Goal: Task Accomplishment & Management: Manage account settings

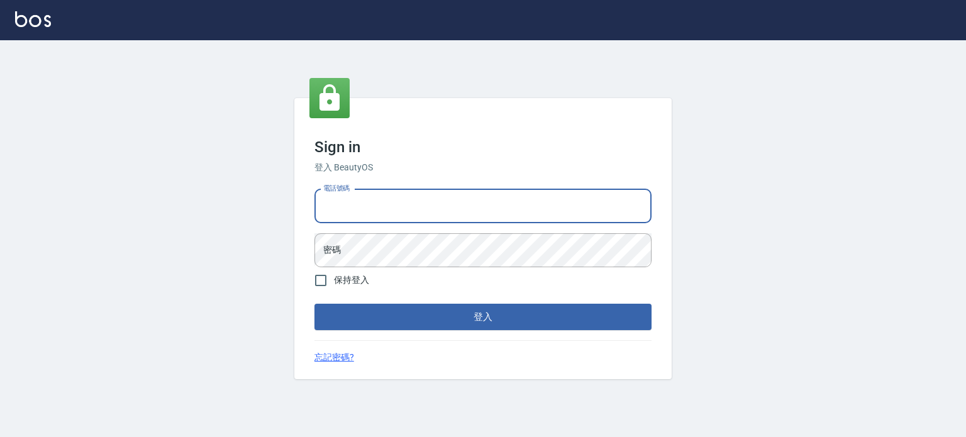
drag, startPoint x: 0, startPoint y: 0, endPoint x: 427, endPoint y: 203, distance: 472.6
click at [427, 203] on input "電話號碼" at bounding box center [482, 206] width 337 height 34
type input "0987925494"
click at [314, 304] on button "登入" at bounding box center [482, 317] width 337 height 26
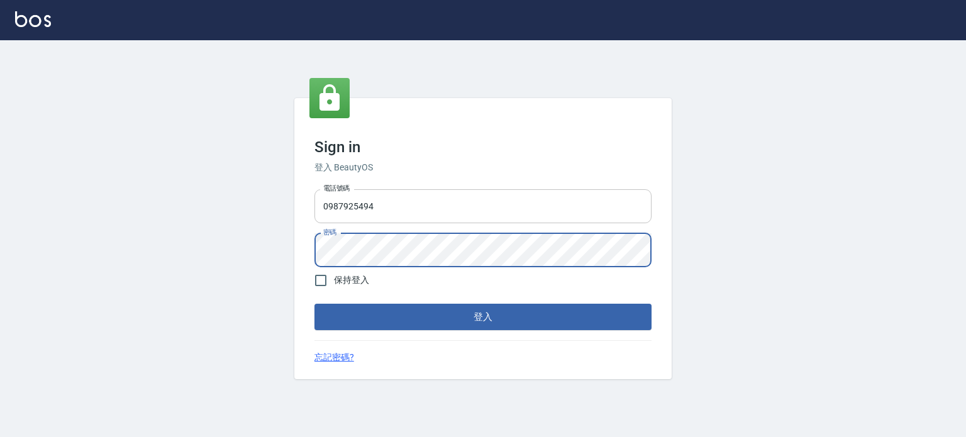
click at [314, 304] on button "登入" at bounding box center [482, 317] width 337 height 26
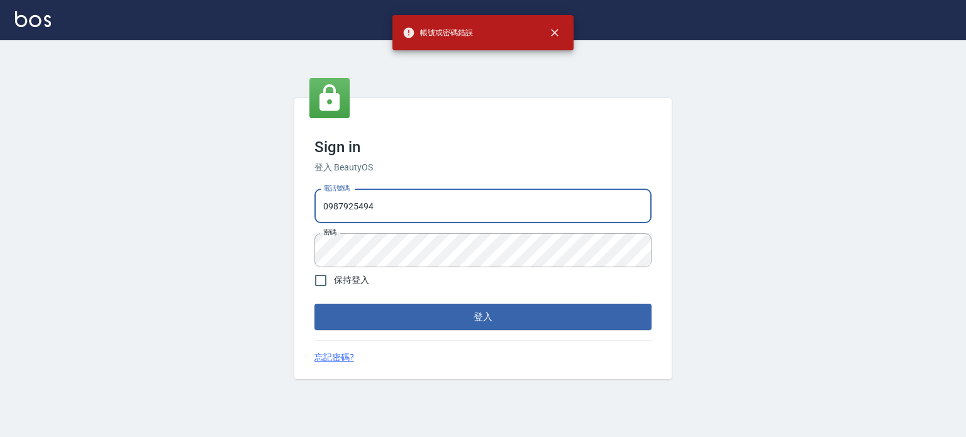
click at [427, 203] on input "0987925494" at bounding box center [482, 206] width 337 height 34
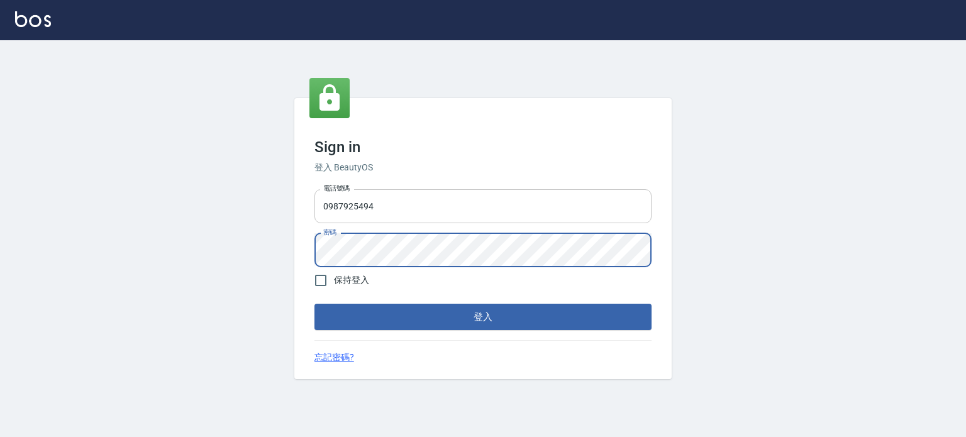
click at [314, 304] on button "登入" at bounding box center [482, 317] width 337 height 26
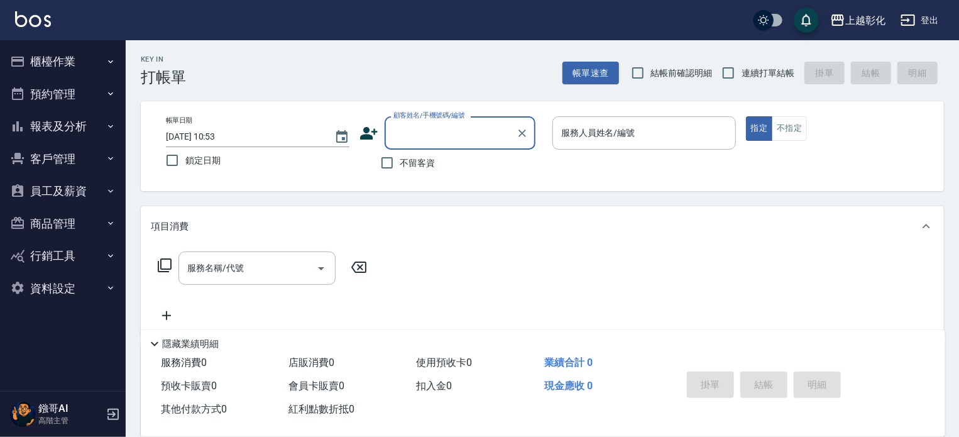
click at [865, 13] on div "上越彰化" at bounding box center [865, 21] width 40 height 16
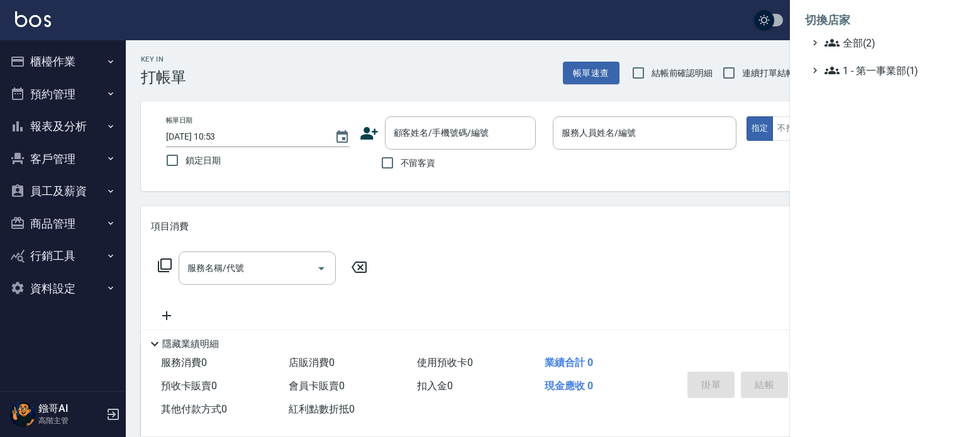
click at [870, 35] on li "切換店家" at bounding box center [878, 20] width 146 height 30
click at [866, 36] on span "全部(2)" at bounding box center [884, 42] width 121 height 15
click at [854, 58] on span "AT11" at bounding box center [883, 57] width 123 height 15
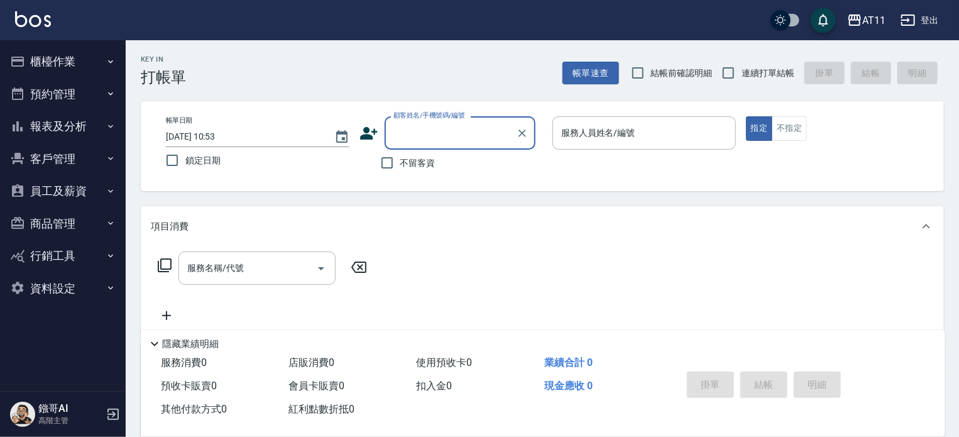
click at [70, 128] on button "報表及分析" at bounding box center [63, 126] width 116 height 33
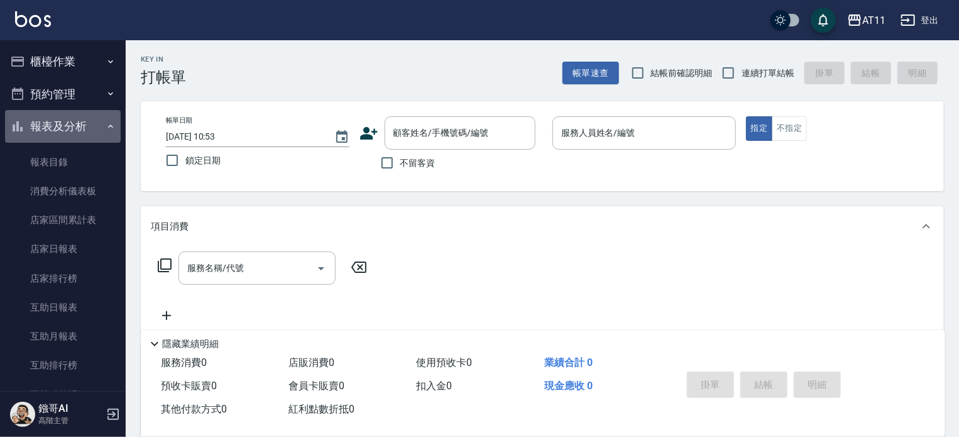
click at [77, 129] on button "報表及分析" at bounding box center [63, 126] width 116 height 33
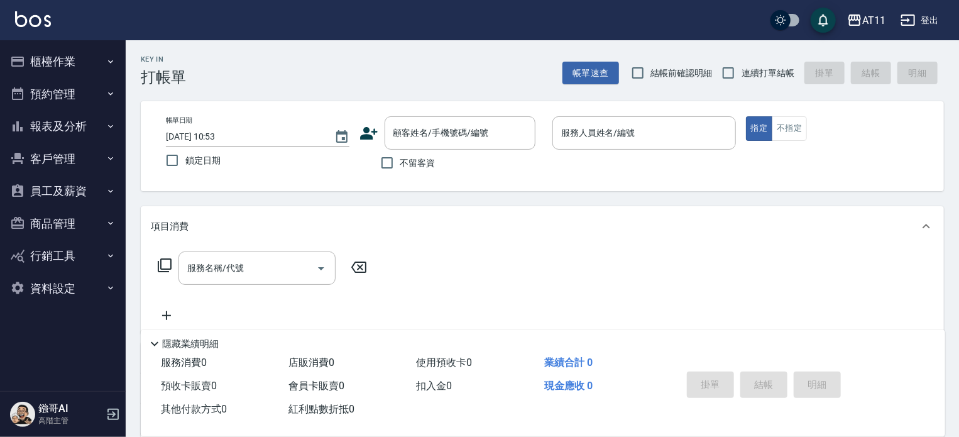
click at [62, 188] on button "員工及薪資" at bounding box center [63, 191] width 116 height 33
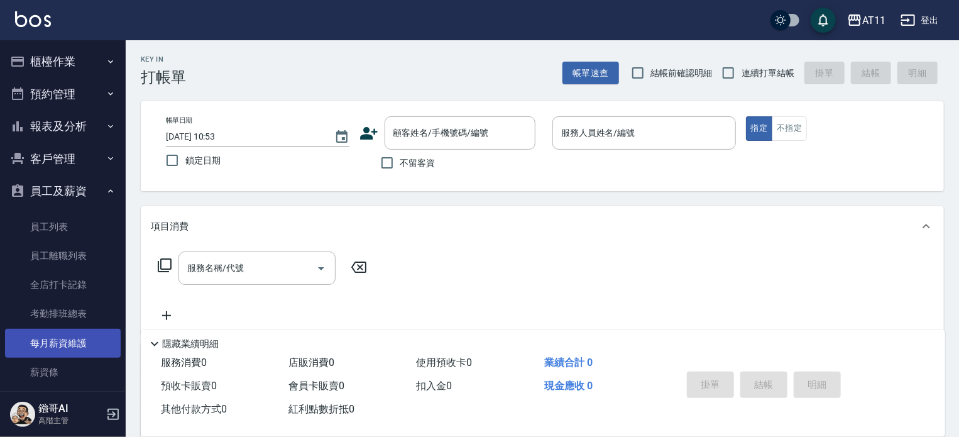
click at [67, 348] on link "每月薪資維護" at bounding box center [63, 343] width 116 height 29
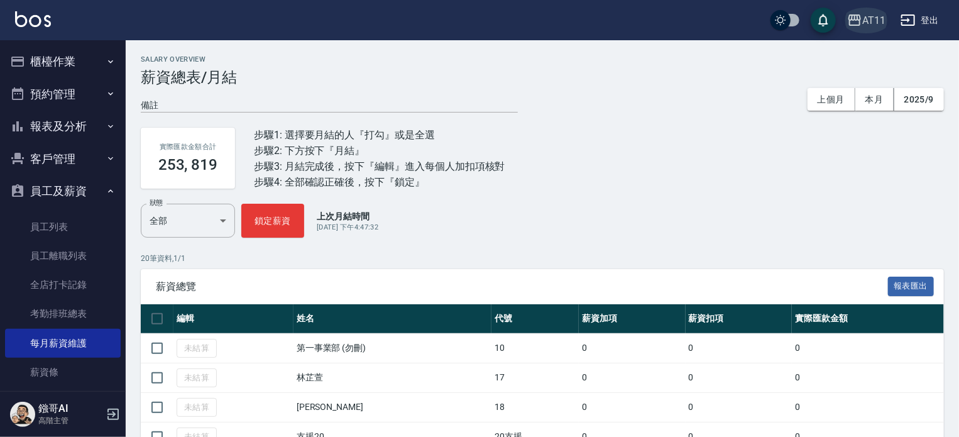
click at [860, 19] on icon "button" at bounding box center [855, 19] width 13 height 11
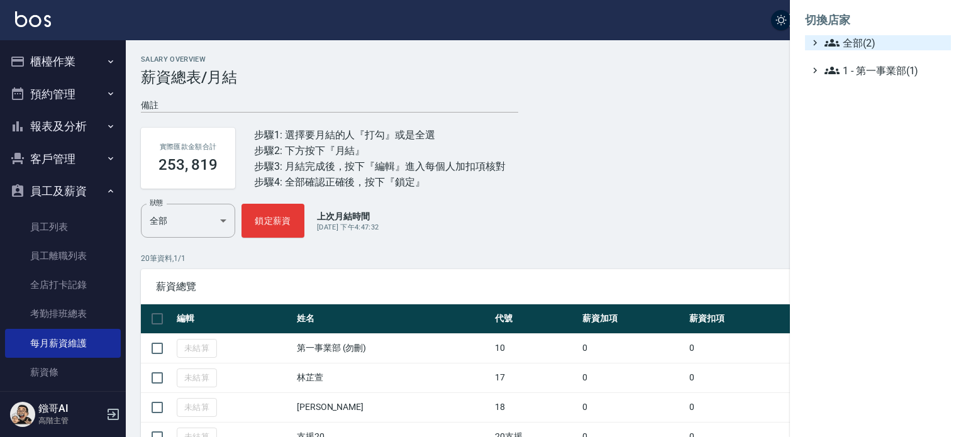
click at [865, 47] on span "全部(2)" at bounding box center [884, 42] width 121 height 15
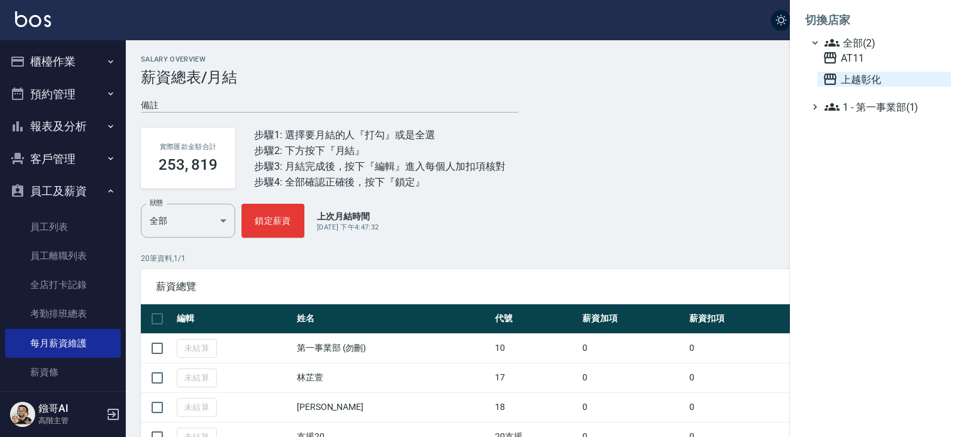
click at [864, 76] on span "上越彰化" at bounding box center [883, 79] width 123 height 15
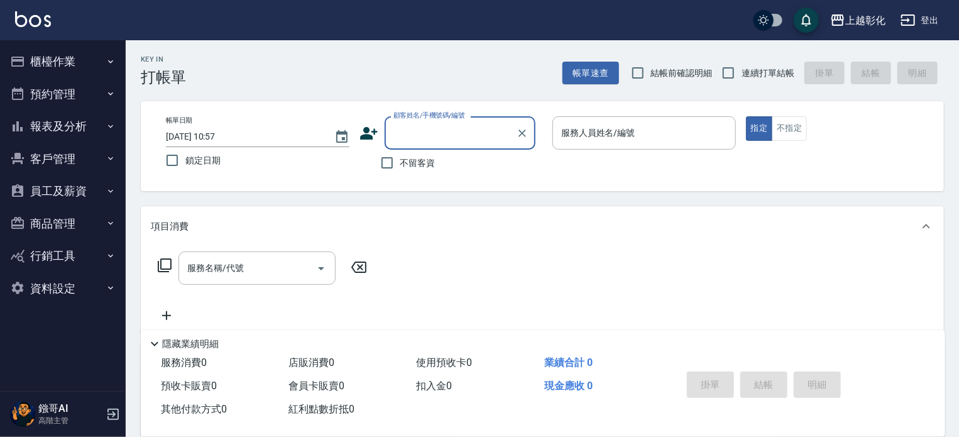
click at [67, 124] on button "報表及分析" at bounding box center [63, 126] width 116 height 33
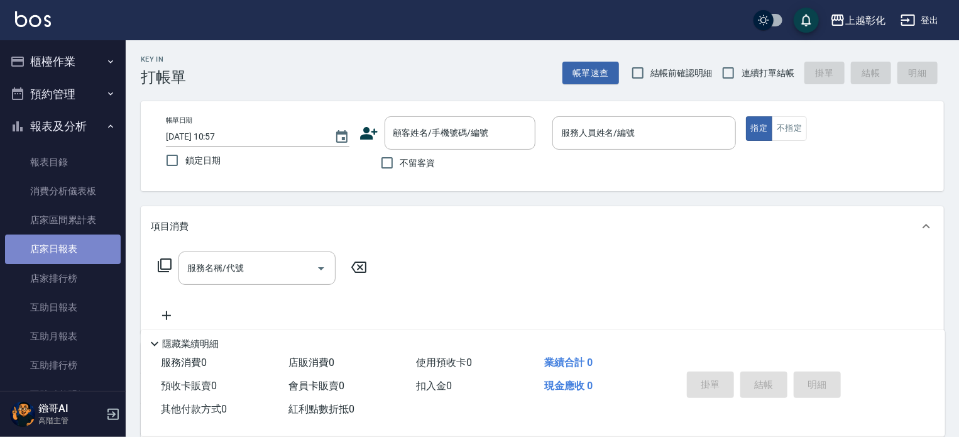
click at [70, 248] on link "店家日報表" at bounding box center [63, 248] width 116 height 29
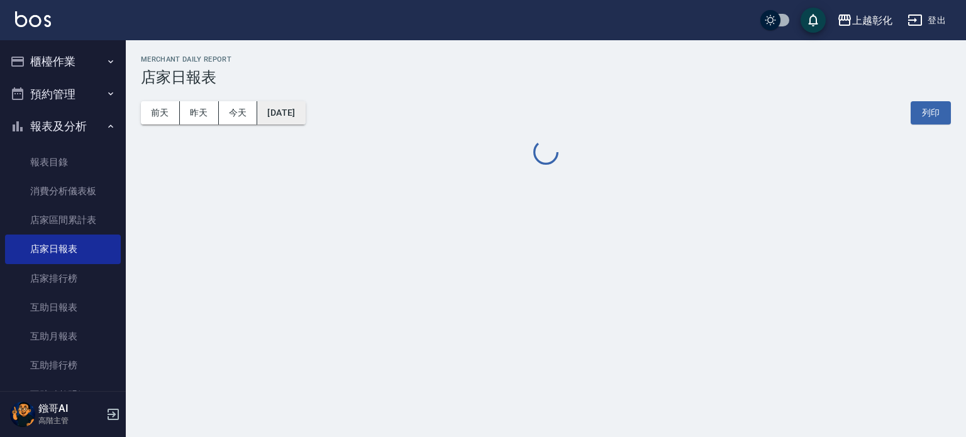
click at [266, 108] on button "[DATE]" at bounding box center [281, 112] width 48 height 23
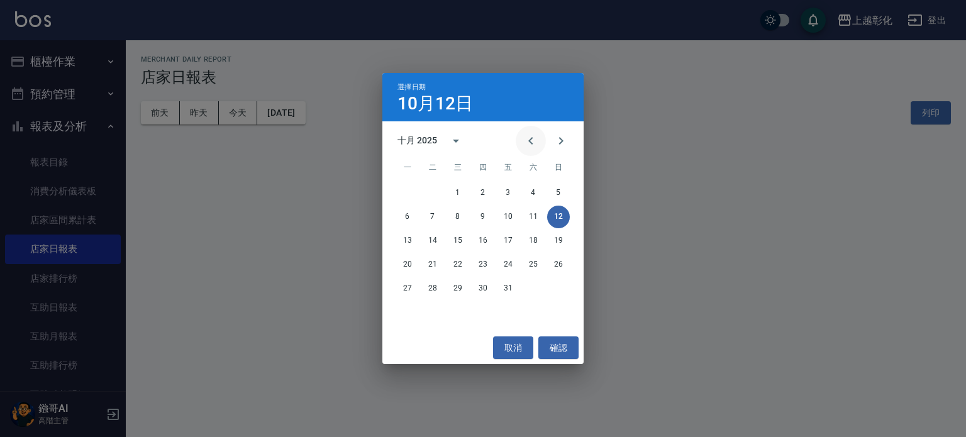
click at [525, 137] on icon "Previous month" at bounding box center [530, 140] width 15 height 15
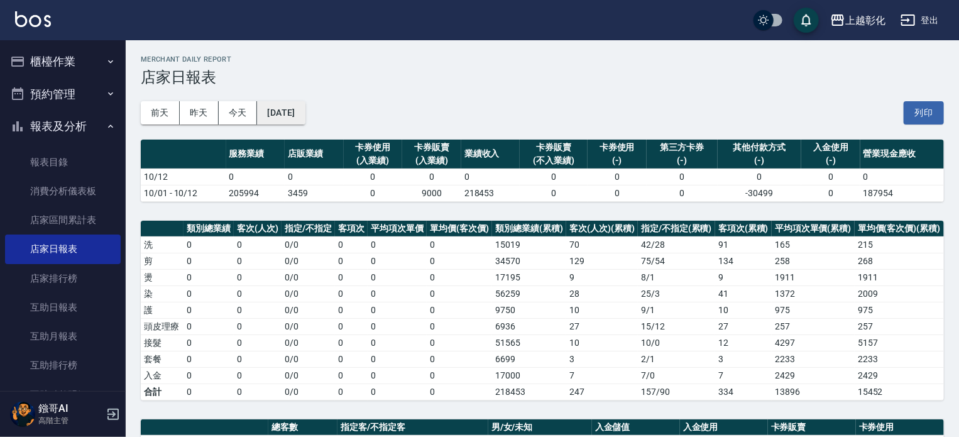
click at [305, 111] on button "[DATE]" at bounding box center [281, 112] width 48 height 23
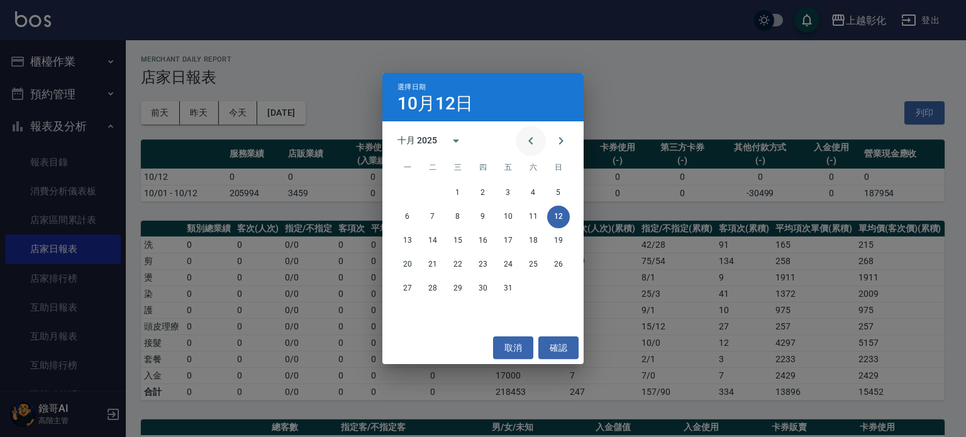
click at [531, 138] on icon "Previous month" at bounding box center [530, 140] width 15 height 15
click at [429, 289] on button "30" at bounding box center [432, 288] width 23 height 23
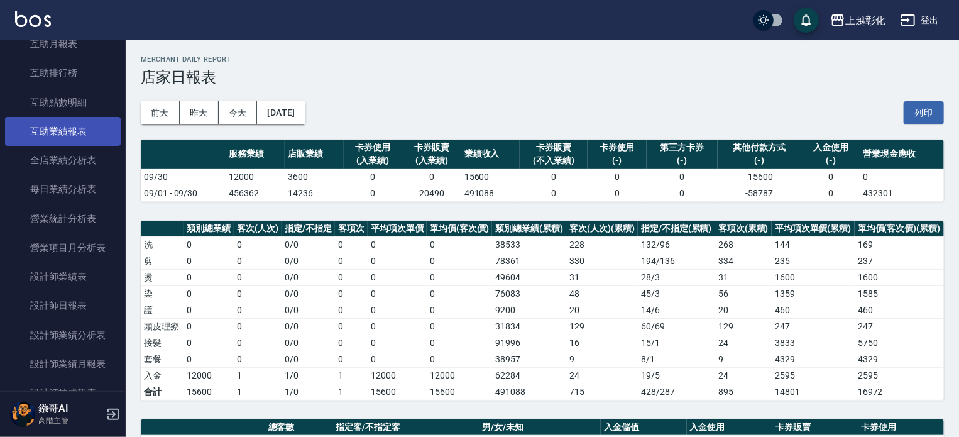
scroll to position [314, 0]
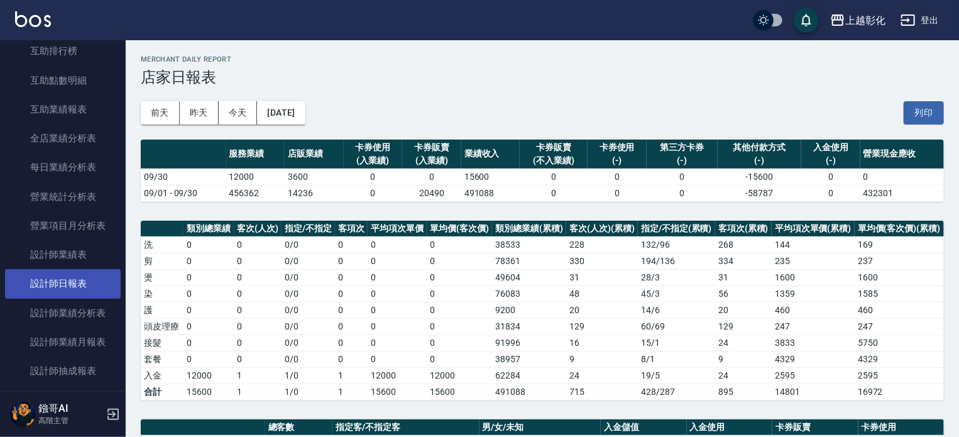
click at [65, 290] on link "設計師日報表" at bounding box center [63, 283] width 116 height 29
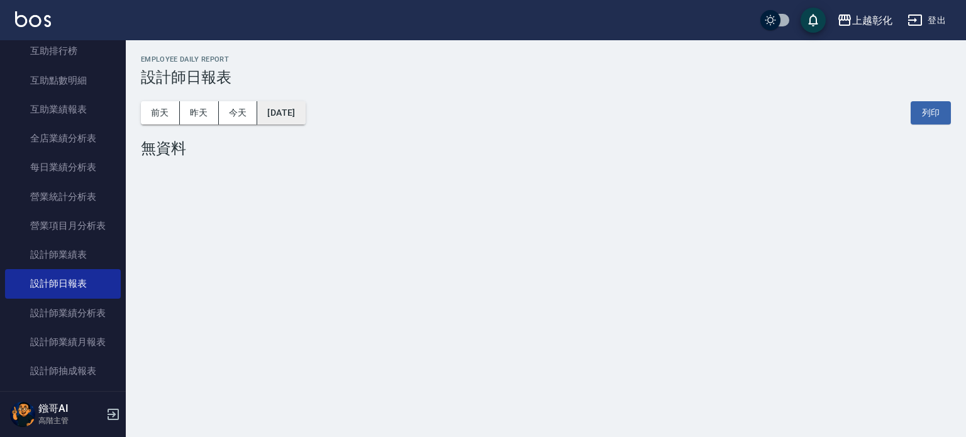
click at [299, 114] on button "[DATE]" at bounding box center [281, 112] width 48 height 23
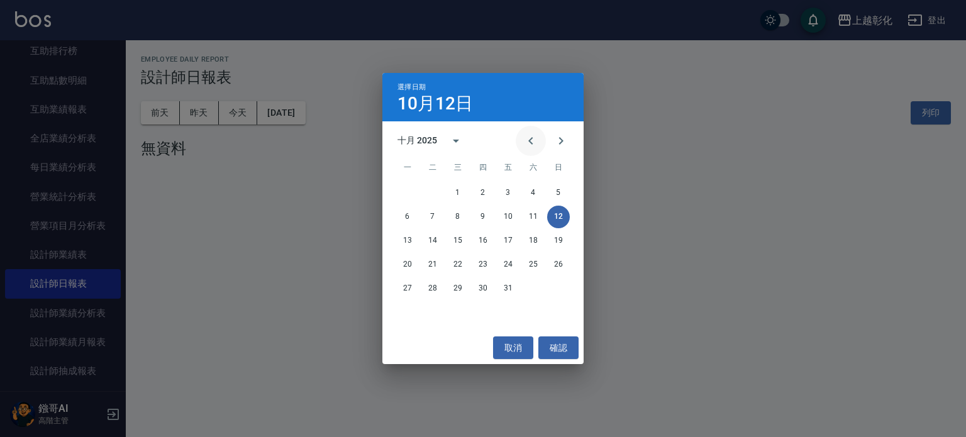
click at [533, 141] on icon "Previous month" at bounding box center [530, 140] width 15 height 15
click at [404, 293] on button "29" at bounding box center [407, 288] width 23 height 23
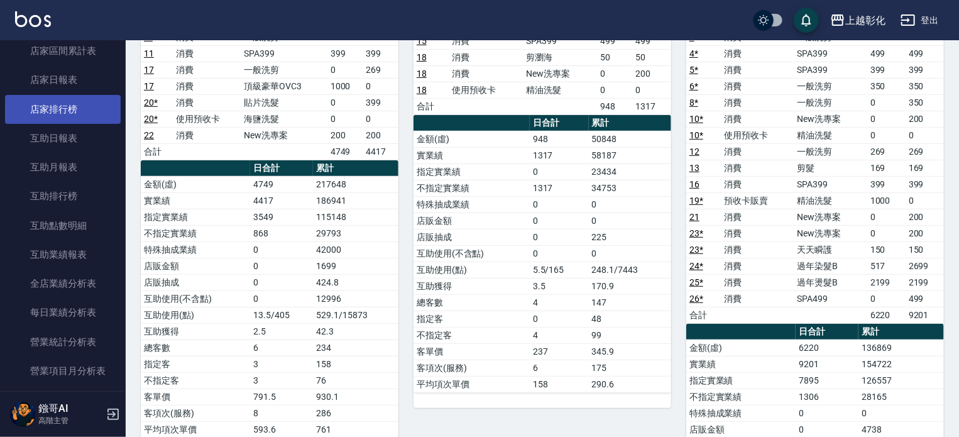
scroll to position [126, 0]
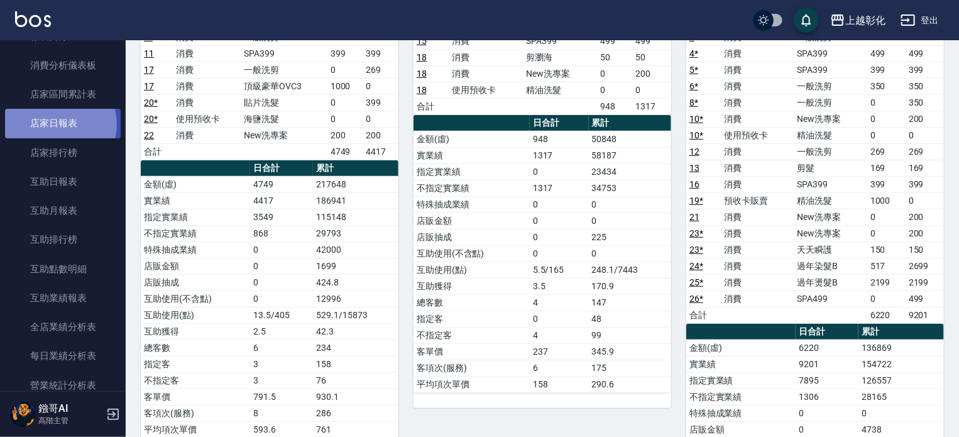
click at [60, 124] on link "店家日報表" at bounding box center [63, 123] width 116 height 29
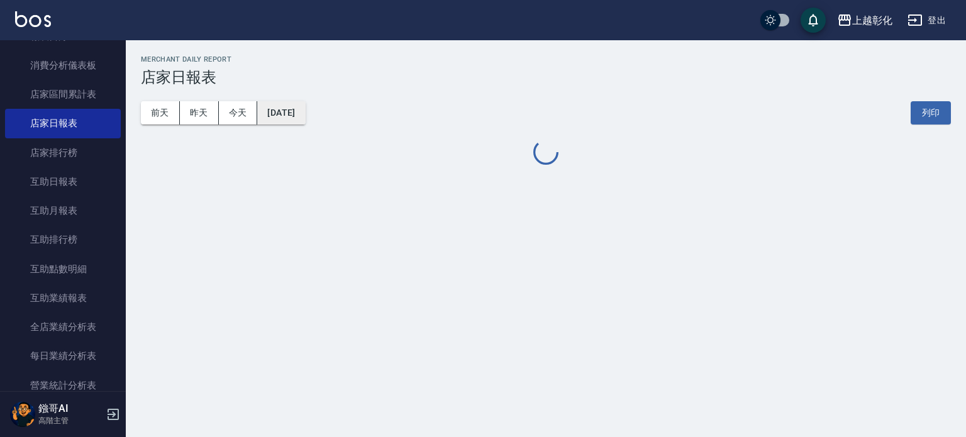
click at [278, 113] on button "2025/10/12" at bounding box center [281, 112] width 48 height 23
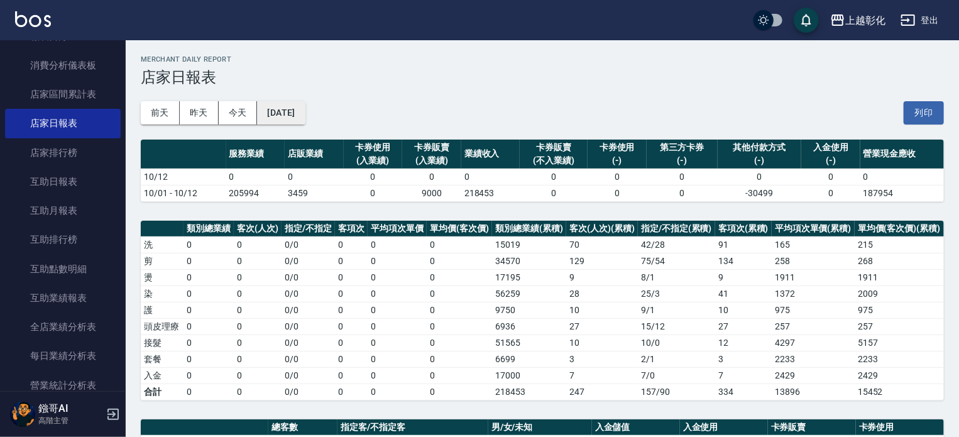
drag, startPoint x: 287, startPoint y: 97, endPoint x: 294, endPoint y: 105, distance: 10.3
click at [290, 97] on div "前天 昨天 今天 2025/10/12 列印" at bounding box center [542, 112] width 803 height 53
click at [299, 113] on button "2025/10/12" at bounding box center [281, 112] width 48 height 23
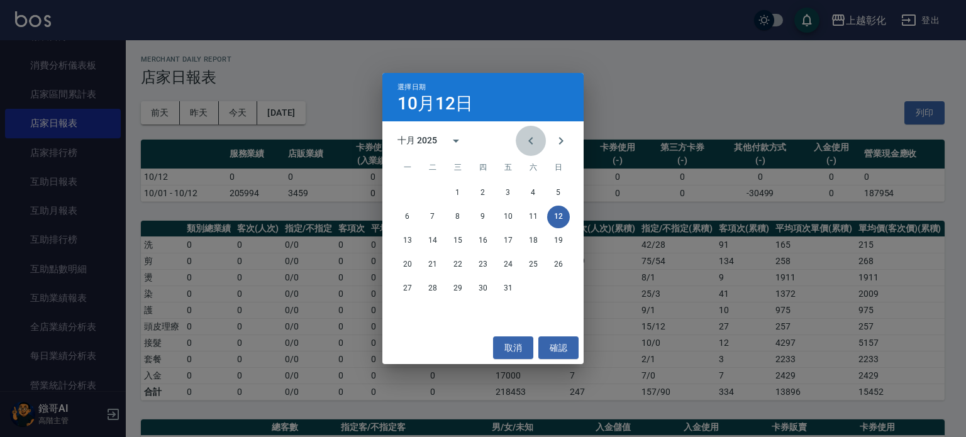
click at [531, 140] on icon "Previous month" at bounding box center [530, 140] width 15 height 15
click at [428, 285] on button "30" at bounding box center [432, 288] width 23 height 23
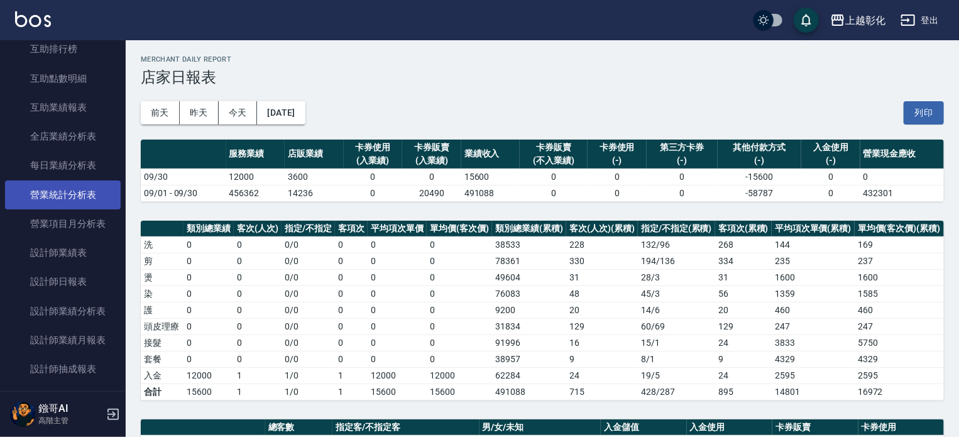
scroll to position [314, 0]
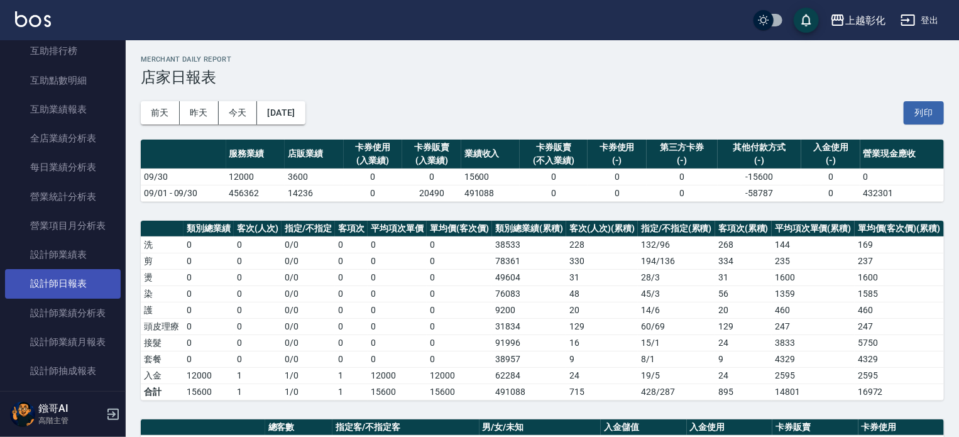
click at [70, 289] on link "設計師日報表" at bounding box center [63, 283] width 116 height 29
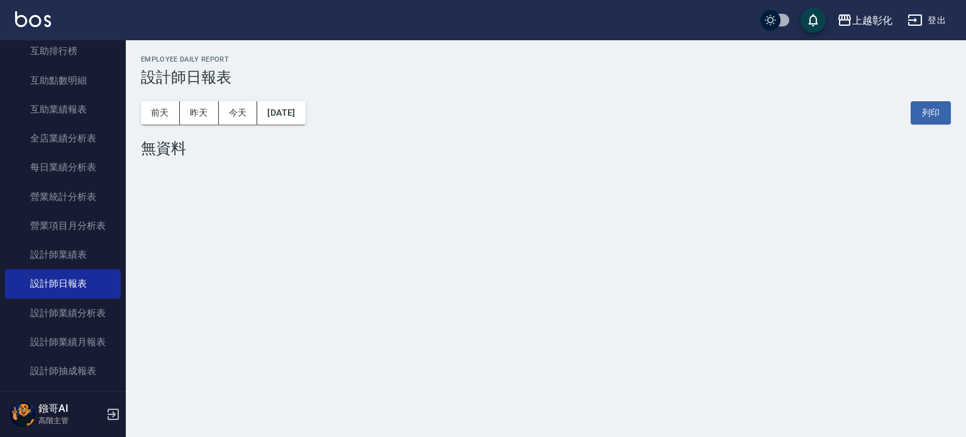
click at [279, 125] on div "前天 昨天 今天 2025/10/12 列印" at bounding box center [546, 112] width 810 height 53
click at [297, 109] on button "2025/10/12" at bounding box center [281, 112] width 48 height 23
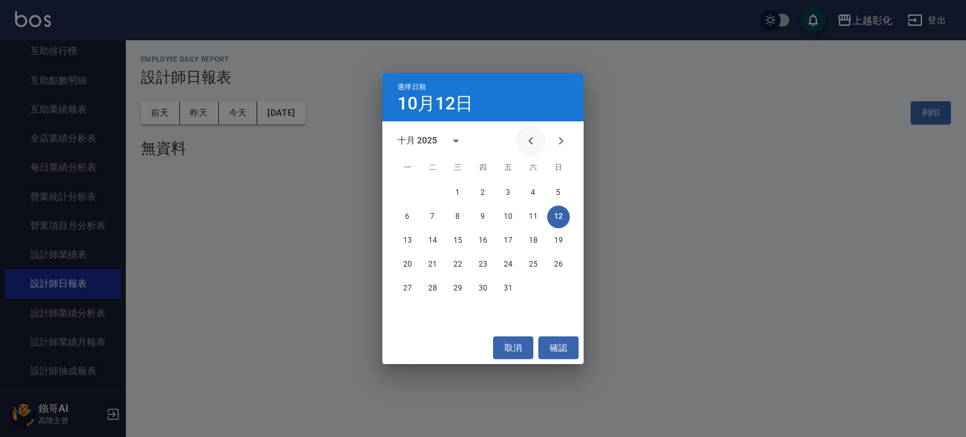
click at [531, 139] on icon "Previous month" at bounding box center [530, 140] width 15 height 15
drag, startPoint x: 411, startPoint y: 287, endPoint x: 404, endPoint y: 288, distance: 7.0
click at [410, 287] on button "29" at bounding box center [407, 288] width 23 height 23
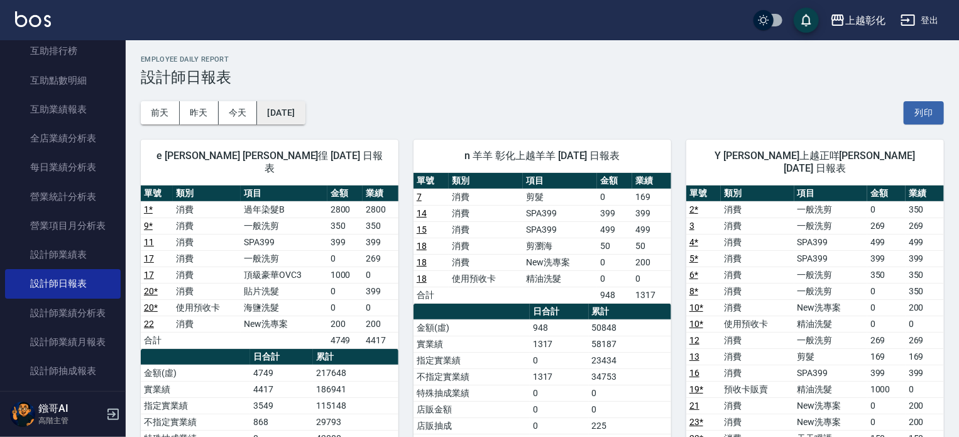
click at [295, 115] on button "2025/09/29" at bounding box center [281, 112] width 48 height 23
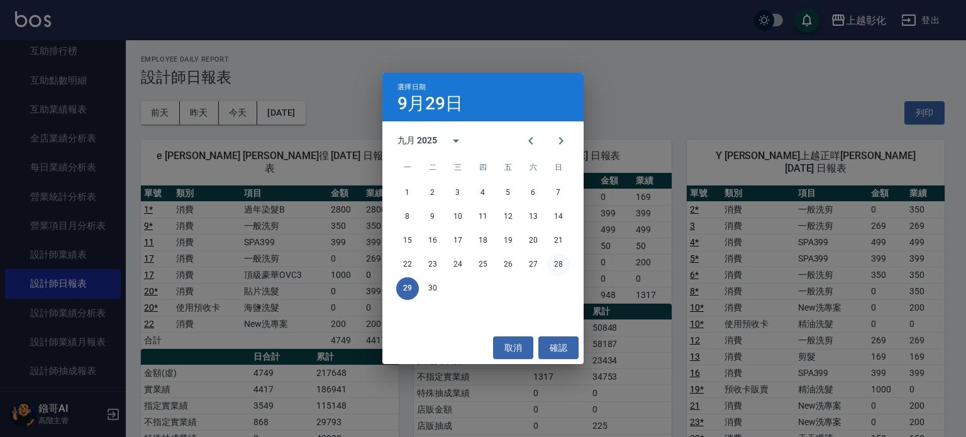
click at [559, 263] on button "28" at bounding box center [558, 264] width 23 height 23
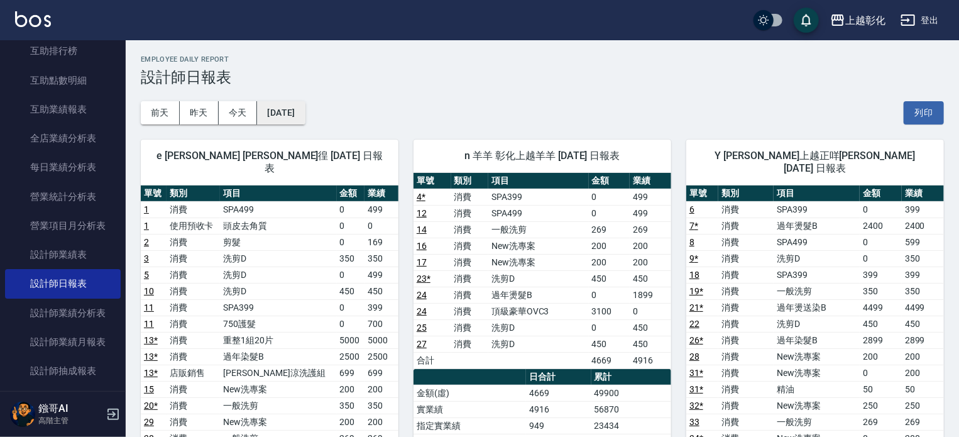
click at [299, 113] on button "2025/09/28" at bounding box center [281, 112] width 48 height 23
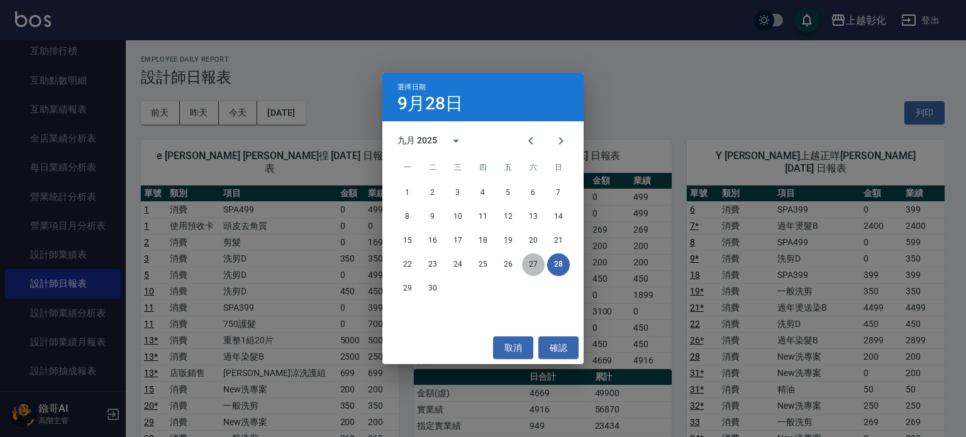
click at [535, 266] on button "27" at bounding box center [533, 264] width 23 height 23
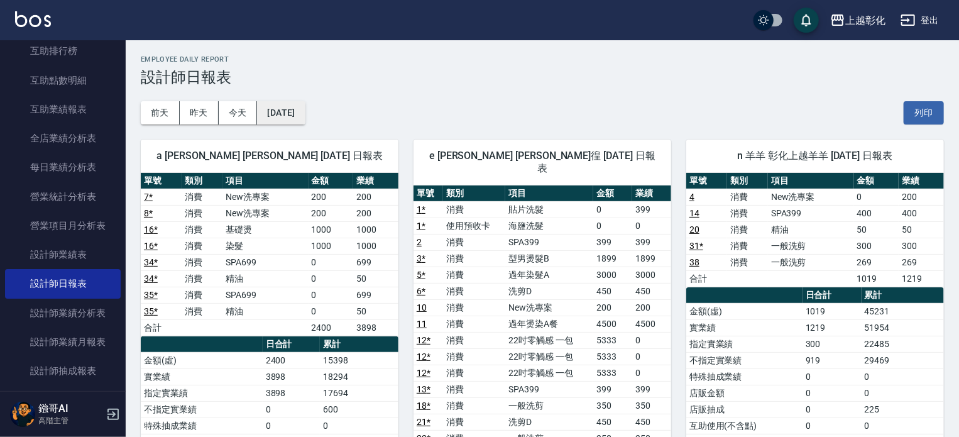
click at [305, 108] on button "2025/09/27" at bounding box center [281, 112] width 48 height 23
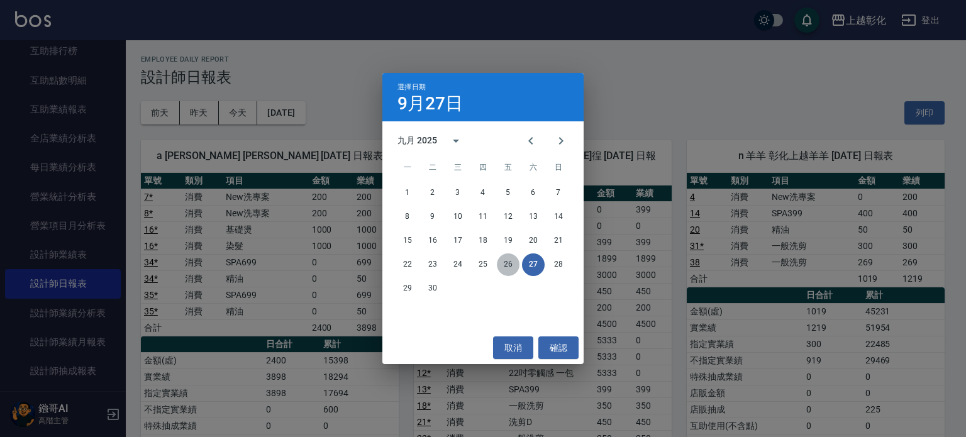
click at [507, 263] on button "26" at bounding box center [508, 264] width 23 height 23
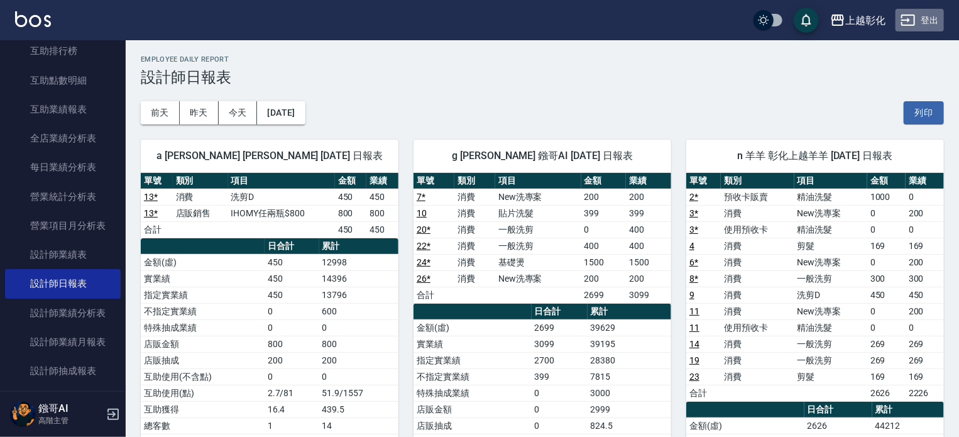
click at [932, 17] on button "登出" at bounding box center [920, 20] width 48 height 23
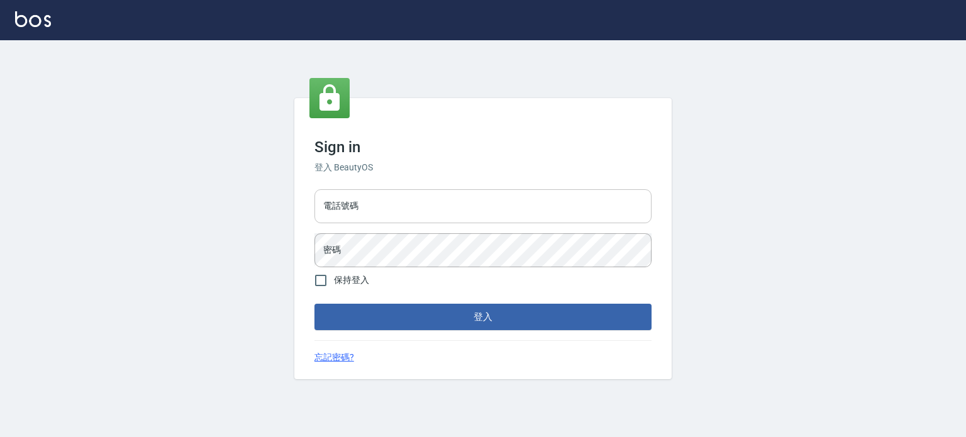
click at [351, 208] on input "電話號碼" at bounding box center [482, 206] width 337 height 34
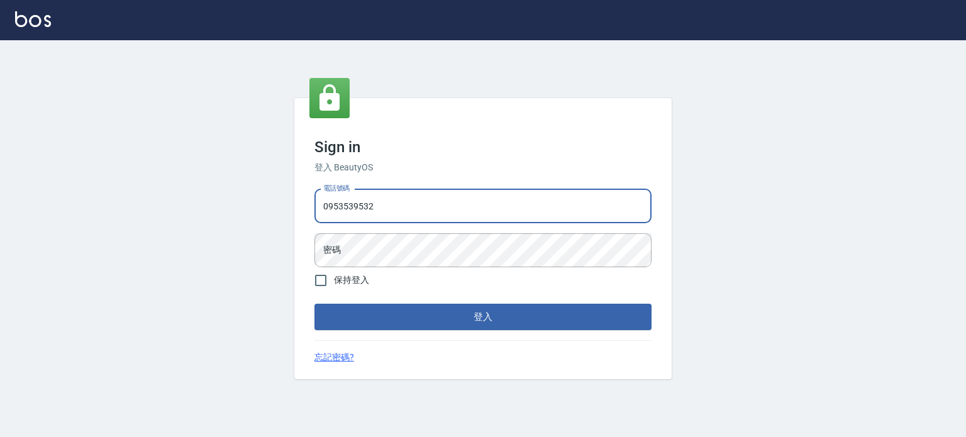
type input "0953539532"
click at [314, 304] on button "登入" at bounding box center [482, 317] width 337 height 26
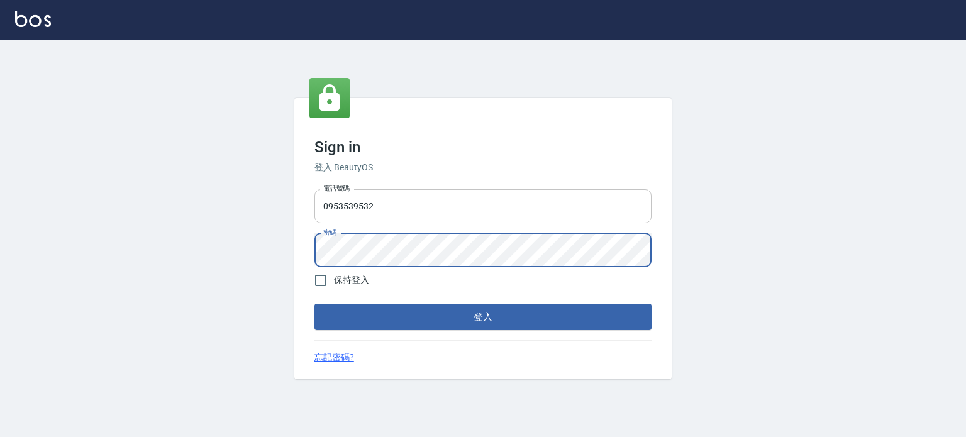
click at [314, 304] on button "登入" at bounding box center [482, 317] width 337 height 26
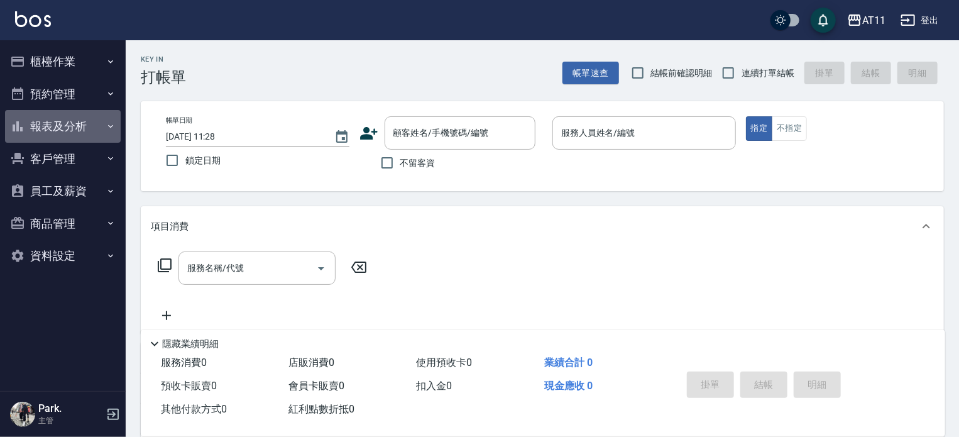
click at [97, 129] on button "報表及分析" at bounding box center [63, 126] width 116 height 33
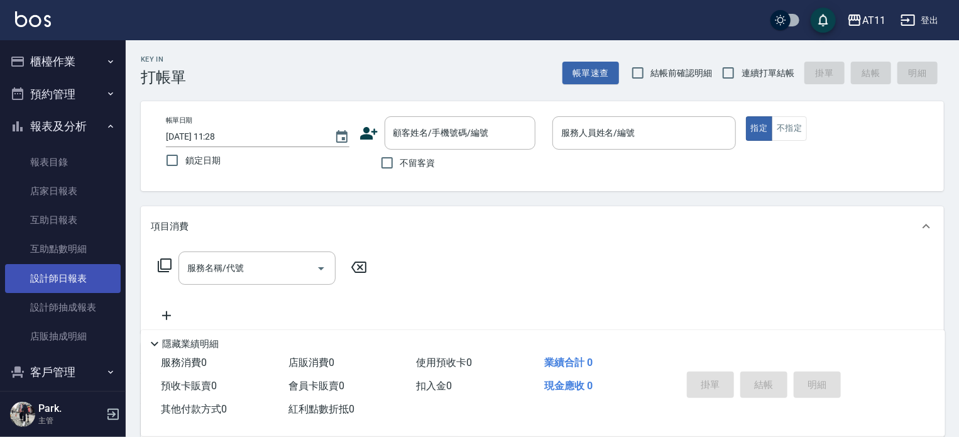
click at [74, 280] on link "設計師日報表" at bounding box center [63, 278] width 116 height 29
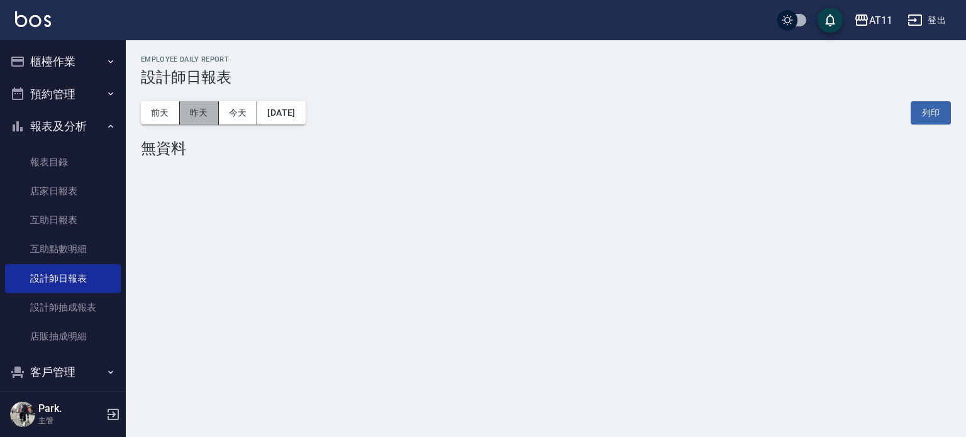
click at [198, 123] on button "昨天" at bounding box center [199, 112] width 39 height 23
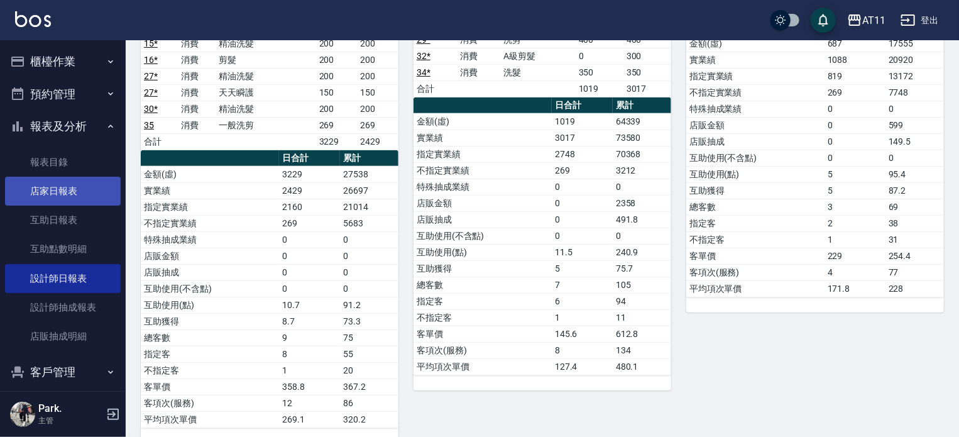
scroll to position [109, 0]
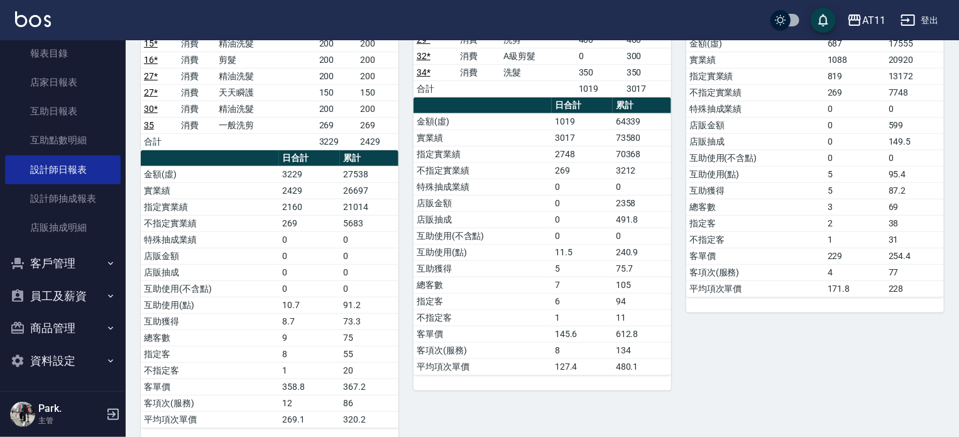
click at [80, 272] on button "客戶管理" at bounding box center [63, 263] width 116 height 33
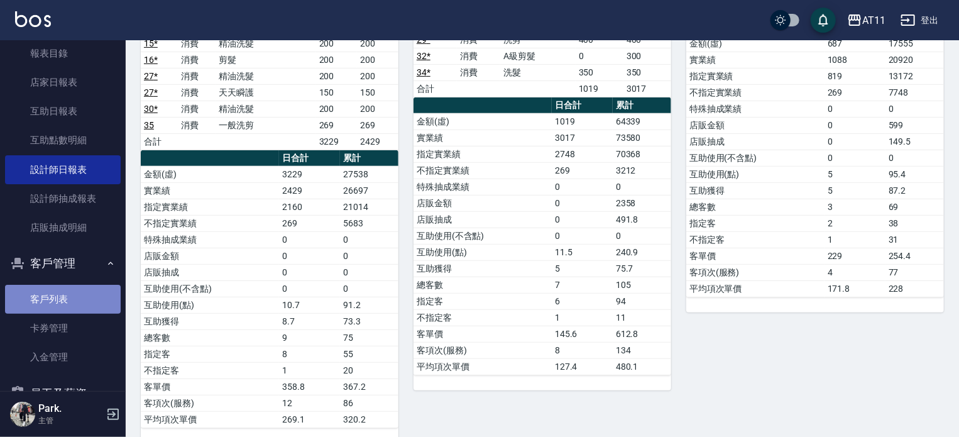
click at [66, 297] on link "客戶列表" at bounding box center [63, 299] width 116 height 29
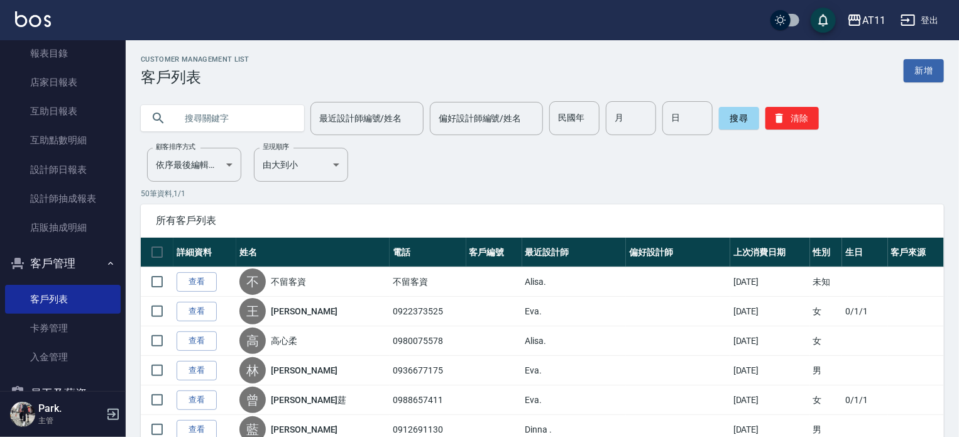
click at [222, 124] on input "text" at bounding box center [235, 118] width 118 height 34
type input "吳"
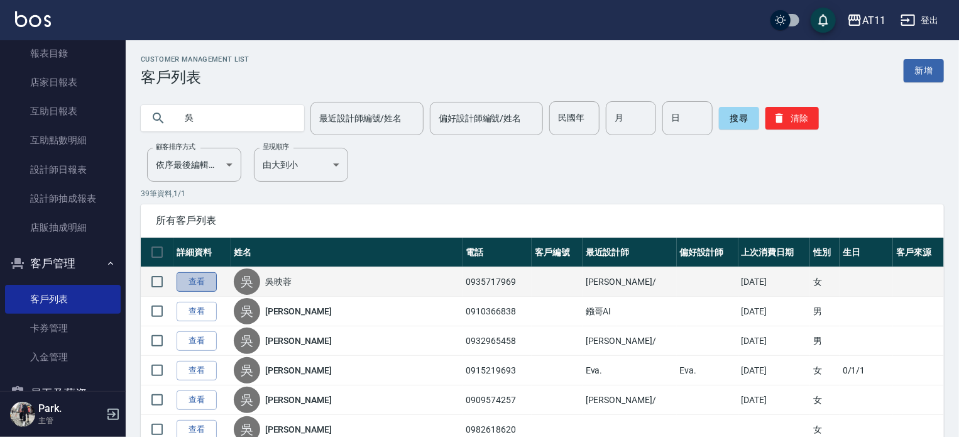
click at [195, 278] on link "查看" at bounding box center [197, 281] width 40 height 19
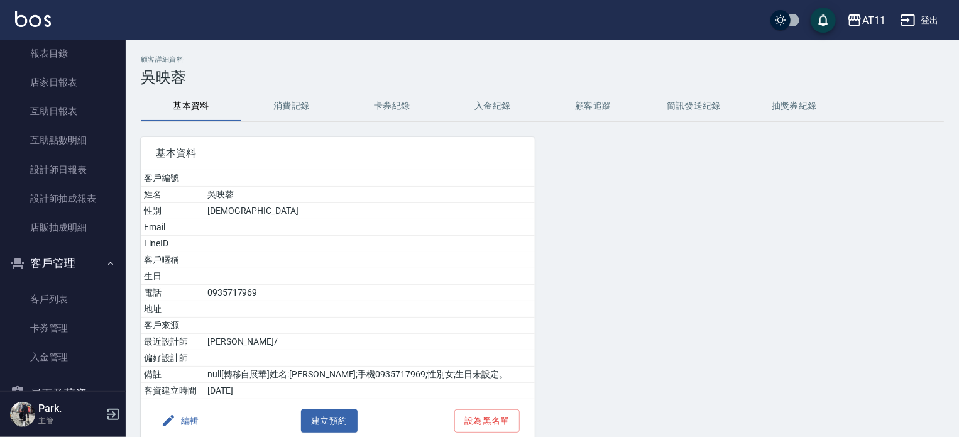
click at [498, 102] on button "入金紀錄" at bounding box center [493, 106] width 101 height 30
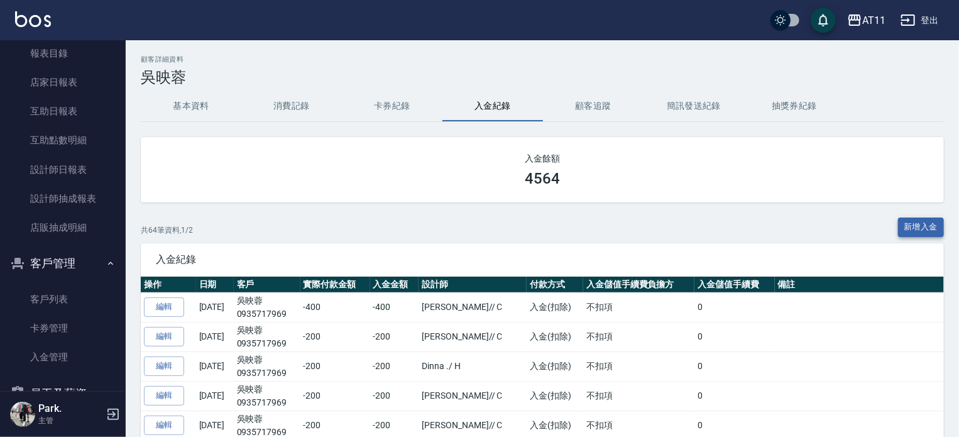
click at [918, 222] on button "新增入金" at bounding box center [921, 226] width 47 height 19
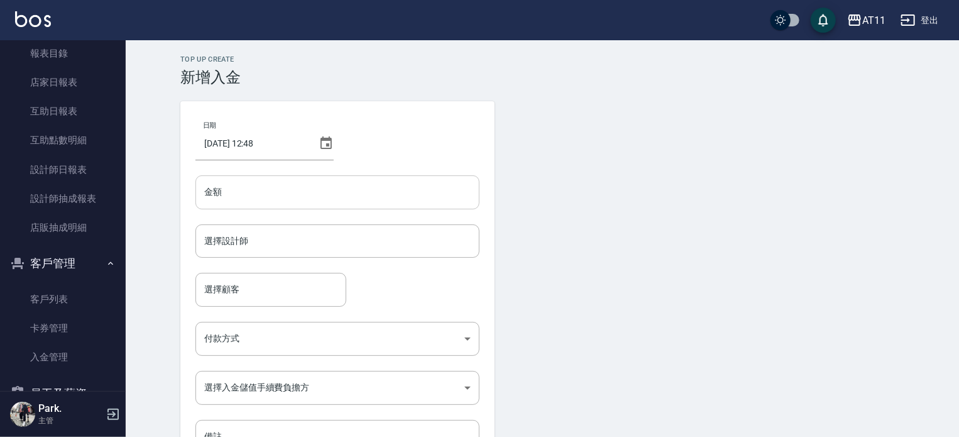
click at [324, 179] on input "金額" at bounding box center [337, 192] width 284 height 34
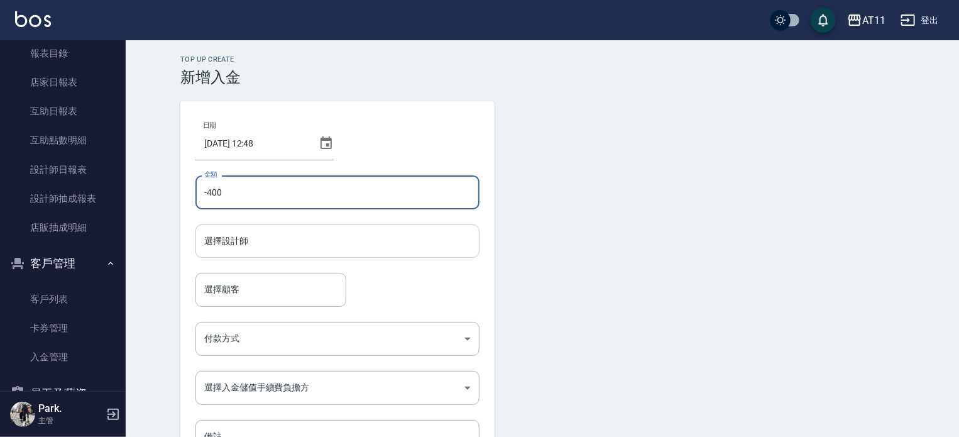
type input "-400"
click at [246, 248] on input "選擇設計師" at bounding box center [337, 241] width 273 height 22
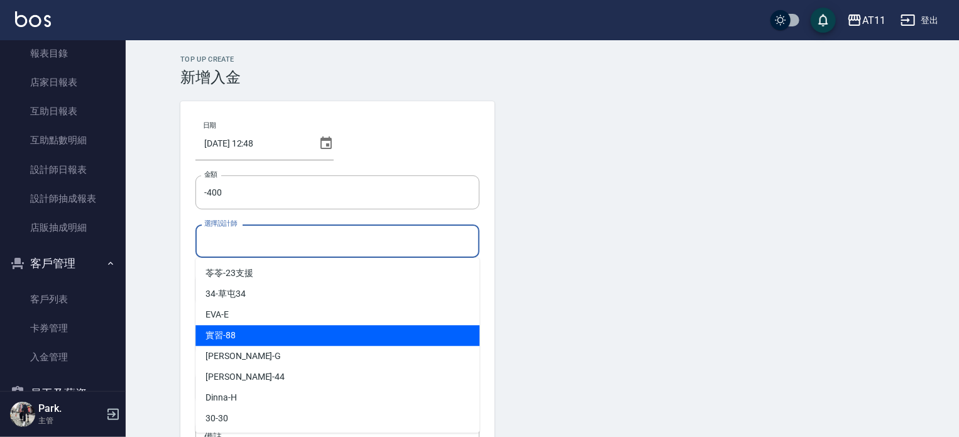
scroll to position [187, 0]
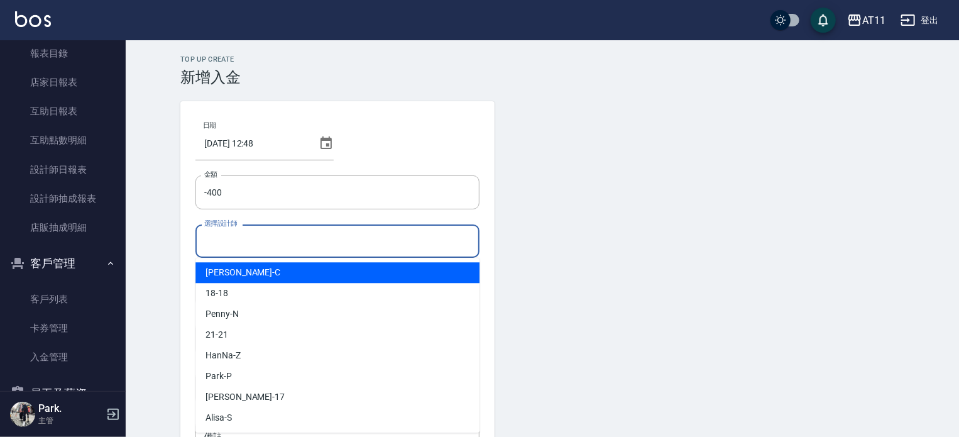
click at [269, 278] on div "Connie -C" at bounding box center [337, 272] width 284 height 21
type input "Connie-C"
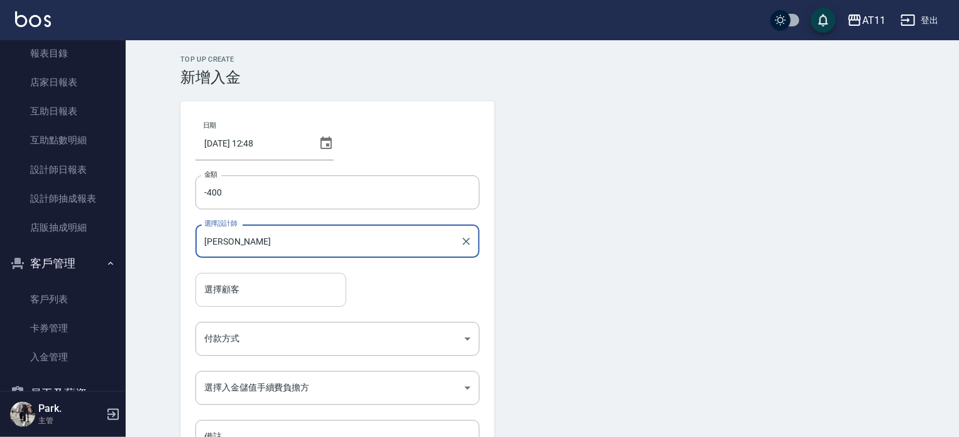
click at [251, 306] on div "選擇顧客" at bounding box center [270, 289] width 151 height 33
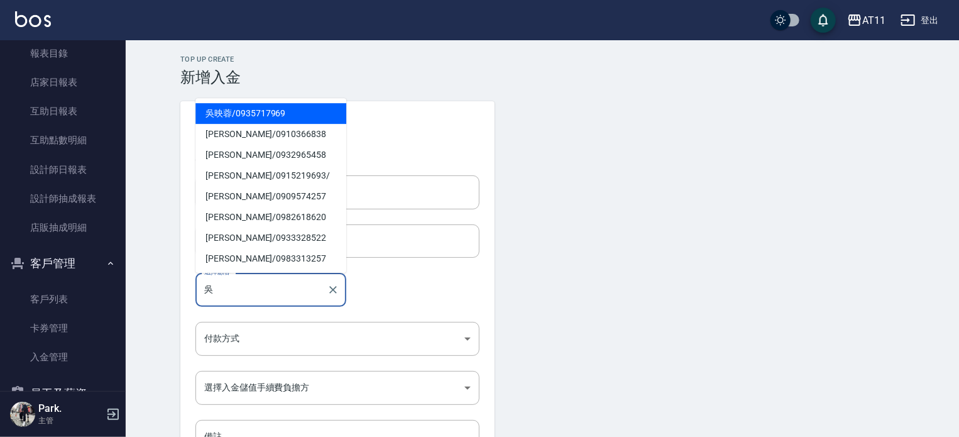
click at [228, 110] on span "吳映蓉 / 0935717969" at bounding box center [270, 113] width 151 height 21
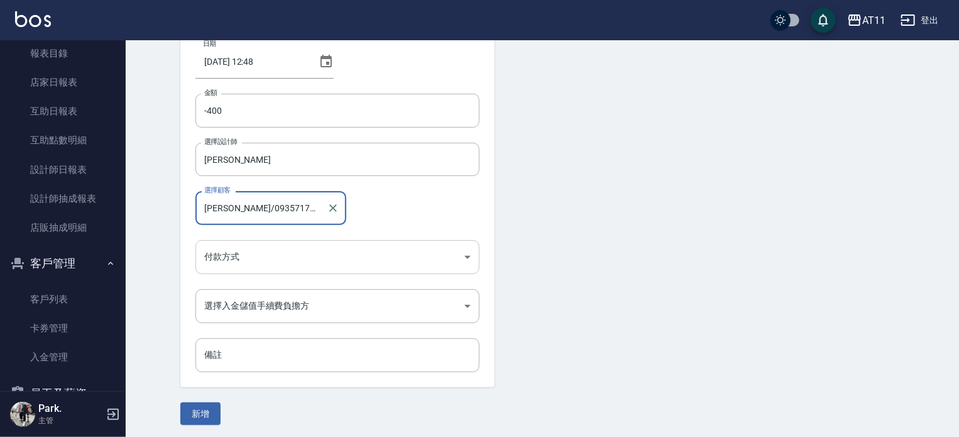
scroll to position [85, 0]
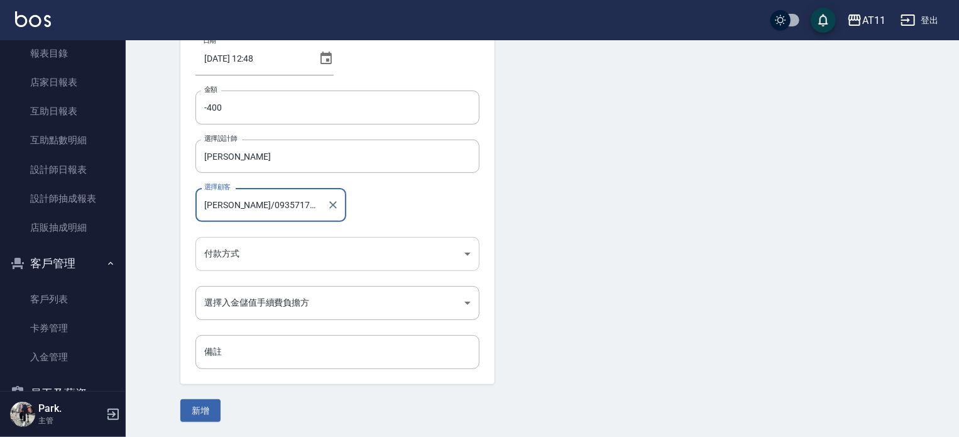
type input "吳映蓉/0935717969"
click at [231, 262] on body "AT11 登出 櫃檯作業 打帳單 帳單列表 現金收支登錄 材料自購登錄 每日結帳 排班表 現場電腦打卡 掃碼打卡 預約管理 預約管理 單日預約紀錄 單週預約紀…" at bounding box center [479, 176] width 959 height 522
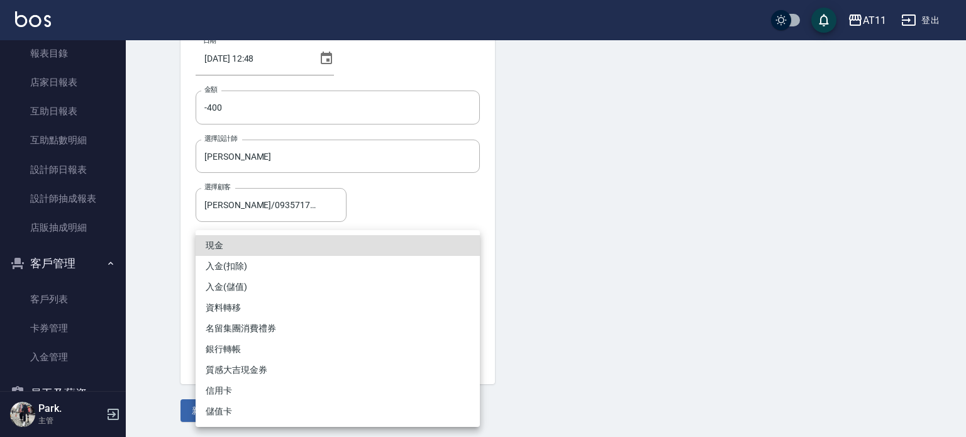
click at [239, 264] on li "入金(扣除)" at bounding box center [337, 266] width 284 height 21
type input "入金(扣除)"
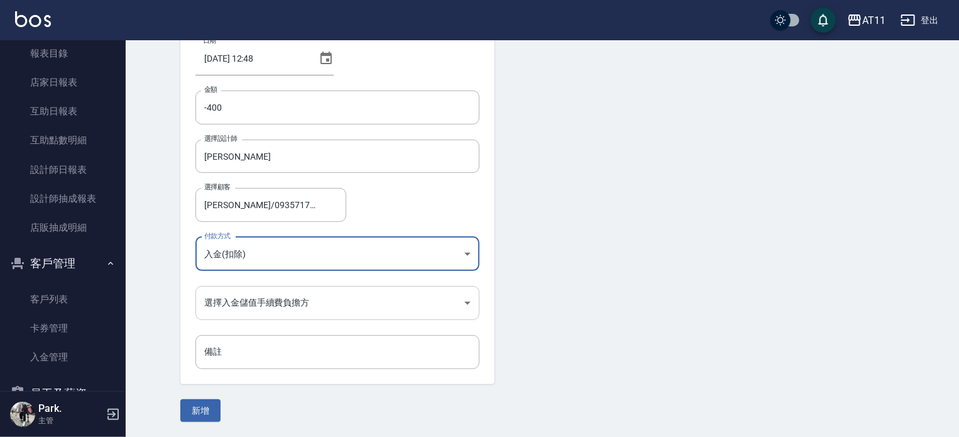
click at [231, 309] on body "AT11 登出 櫃檯作業 打帳單 帳單列表 現金收支登錄 材料自購登錄 每日結帳 排班表 現場電腦打卡 掃碼打卡 預約管理 預約管理 單日預約紀錄 單週預約紀…" at bounding box center [479, 176] width 959 height 522
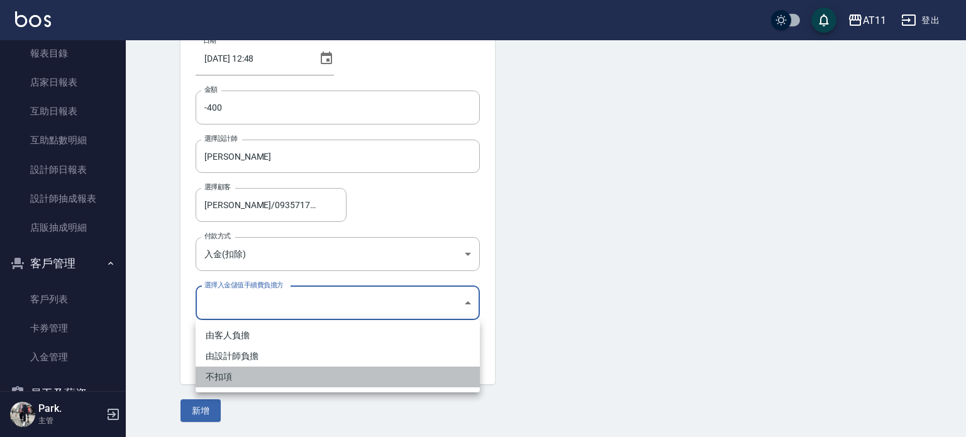
click at [221, 378] on li "不扣項" at bounding box center [337, 376] width 284 height 21
type input "WITHOUTHANDLINGFEE"
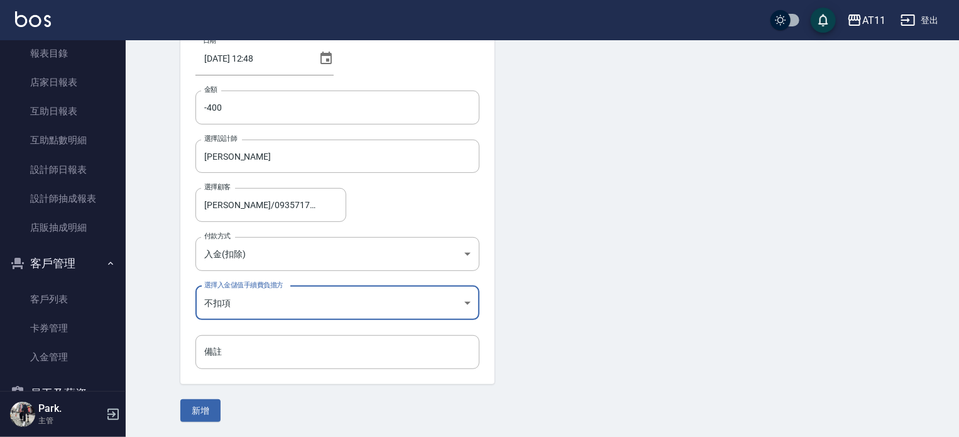
click at [217, 390] on form "日期 2025/10/12 12:48 金額 -400 金額 選擇設計師 Connie-C 選擇設計師 選擇顧客 吳映蓉/0935717969 選擇顧客 付款…" at bounding box center [542, 218] width 724 height 405
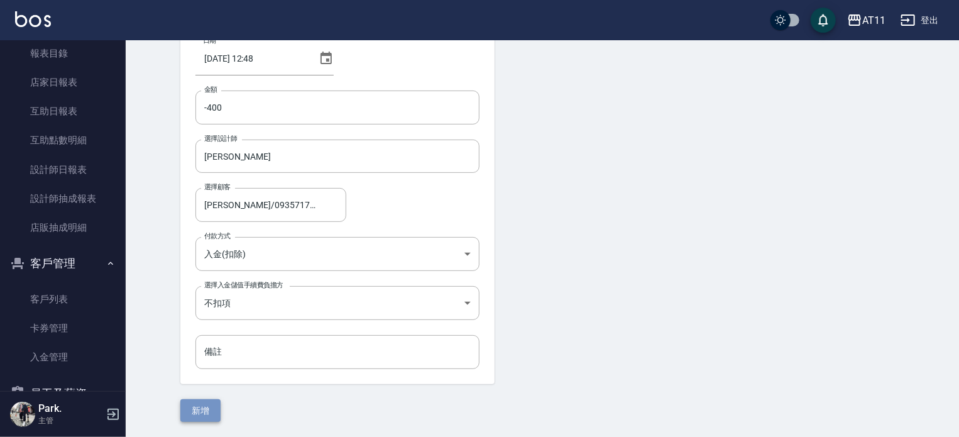
click at [214, 400] on button "新增" at bounding box center [200, 410] width 40 height 23
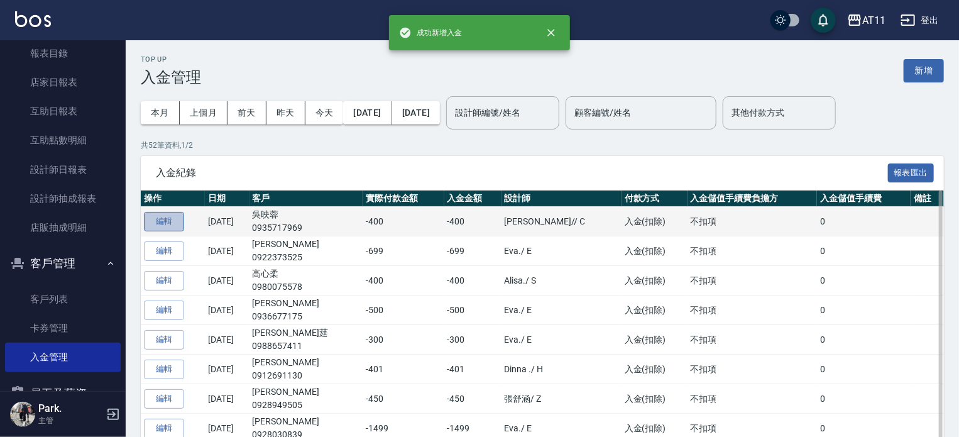
click at [166, 226] on button "編輯" at bounding box center [164, 221] width 40 height 19
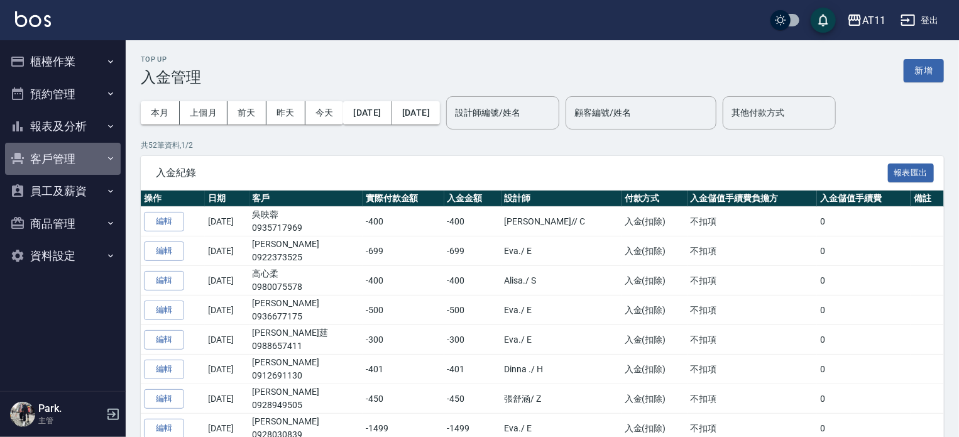
click at [66, 160] on button "客戶管理" at bounding box center [63, 159] width 116 height 33
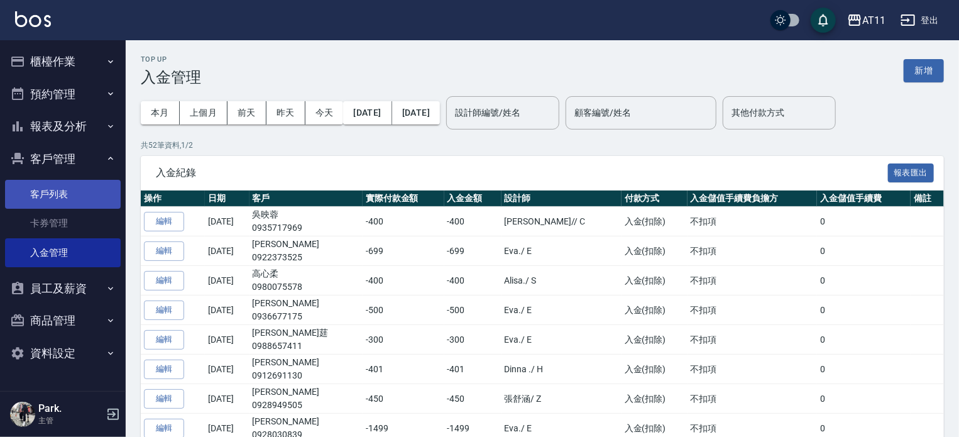
click at [73, 192] on link "客戶列表" at bounding box center [63, 194] width 116 height 29
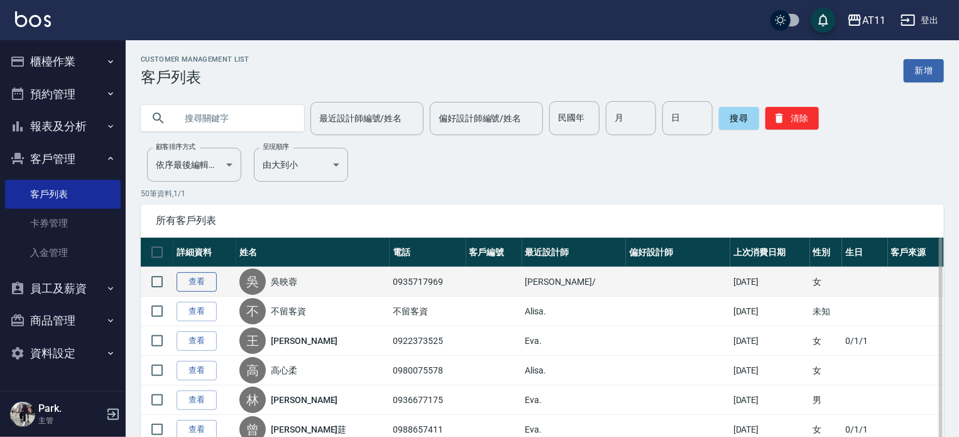
click at [179, 282] on link "查看" at bounding box center [197, 281] width 40 height 19
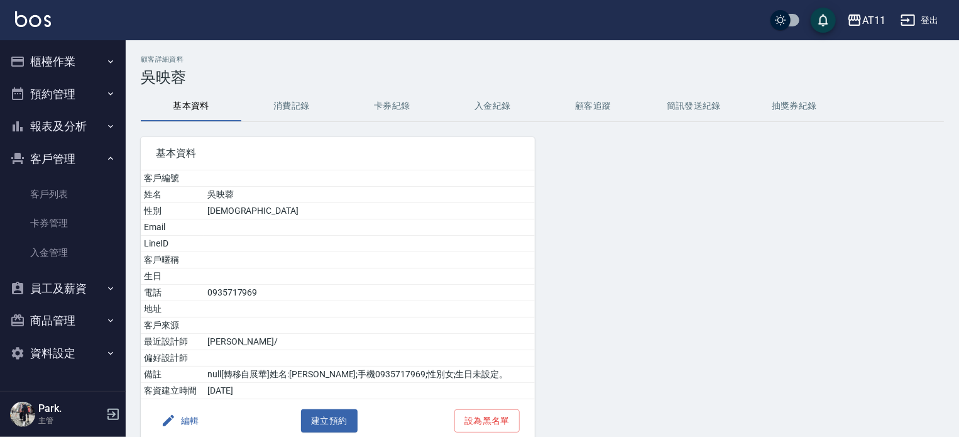
click at [509, 90] on div "顧客詳細資料 吳映蓉 基本資料 消費記錄 卡券紀錄 入金紀錄 顧客追蹤 簡訊發送紀錄 抽獎券紀錄 基本資料 客戶編號 姓名 吳映蓉 性別 FEMALE Ema…" at bounding box center [543, 267] width 834 height 425
click at [475, 104] on button "入金紀錄" at bounding box center [493, 106] width 101 height 30
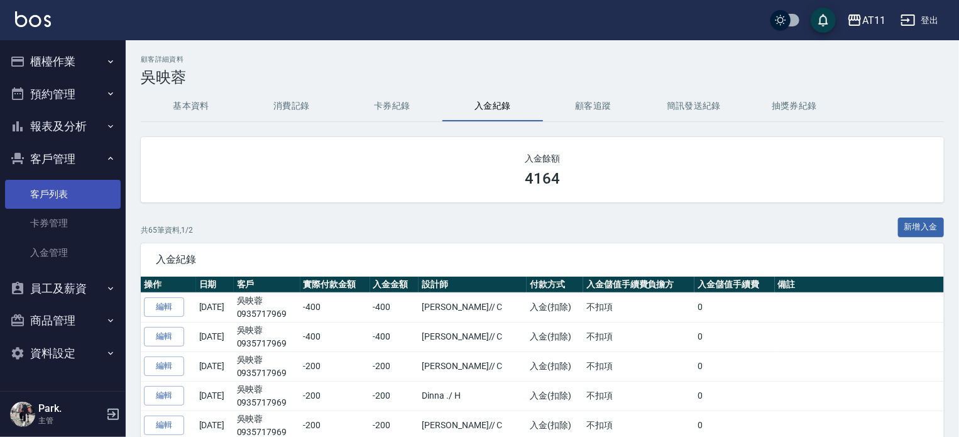
click at [48, 187] on link "客戶列表" at bounding box center [63, 194] width 116 height 29
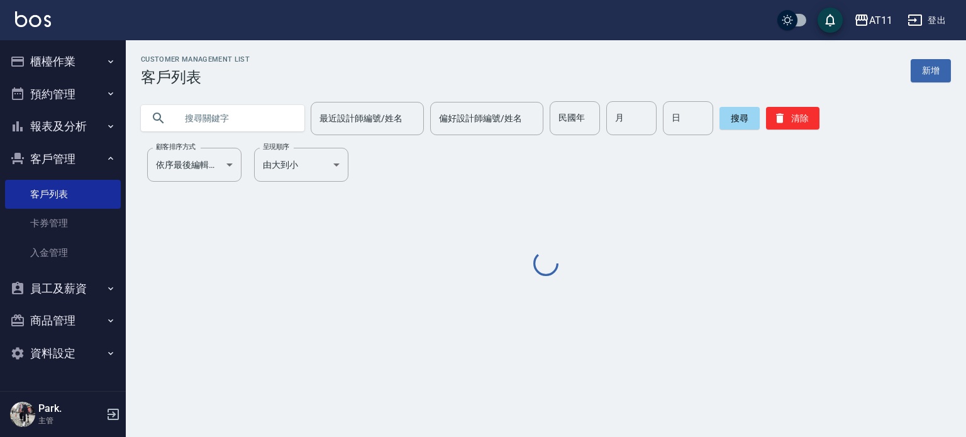
click at [201, 125] on input "text" at bounding box center [235, 118] width 118 height 34
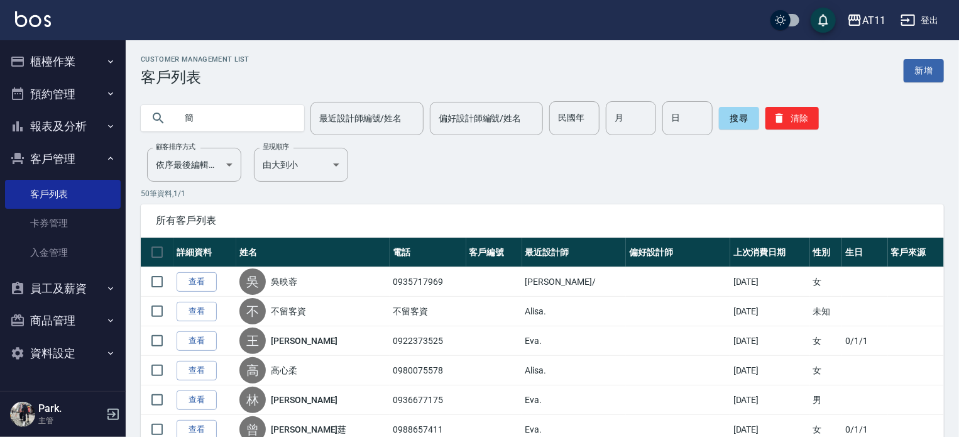
type input "簡"
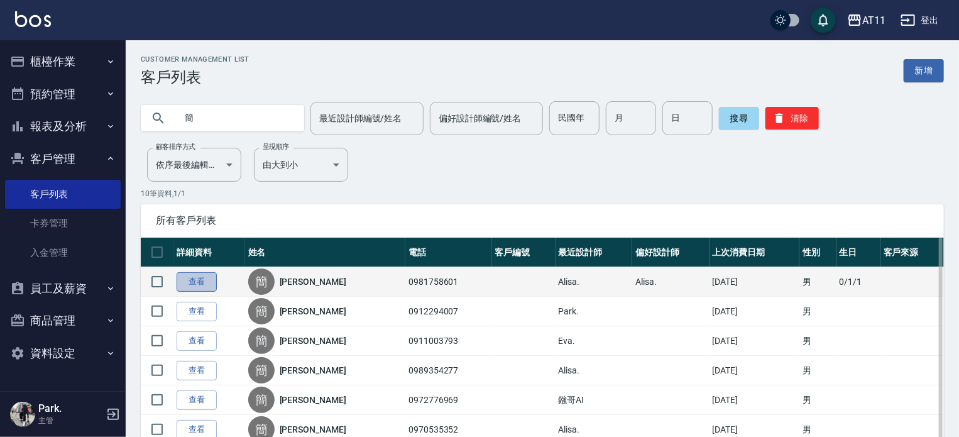
click at [203, 281] on link "查看" at bounding box center [197, 281] width 40 height 19
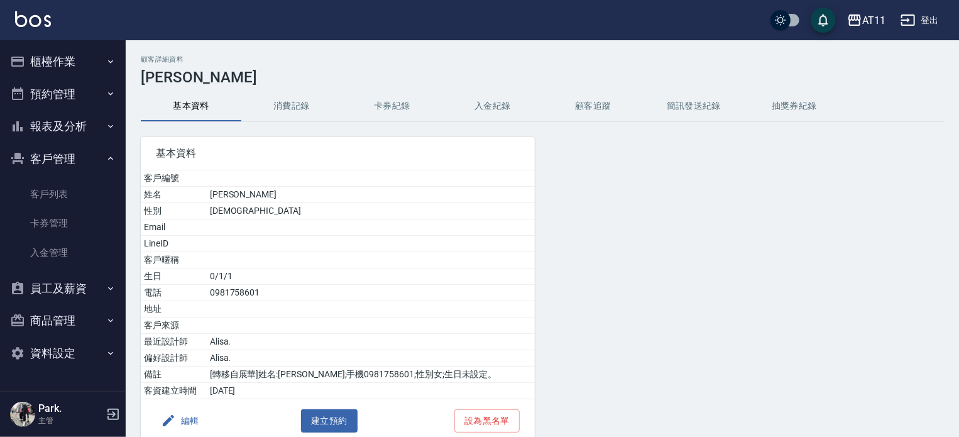
click at [495, 102] on button "入金紀錄" at bounding box center [493, 106] width 101 height 30
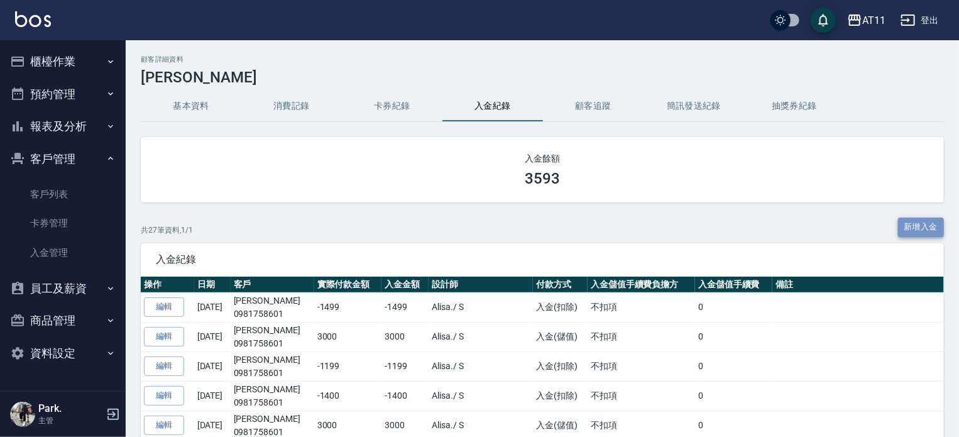
click at [935, 222] on button "新增入金" at bounding box center [921, 226] width 47 height 19
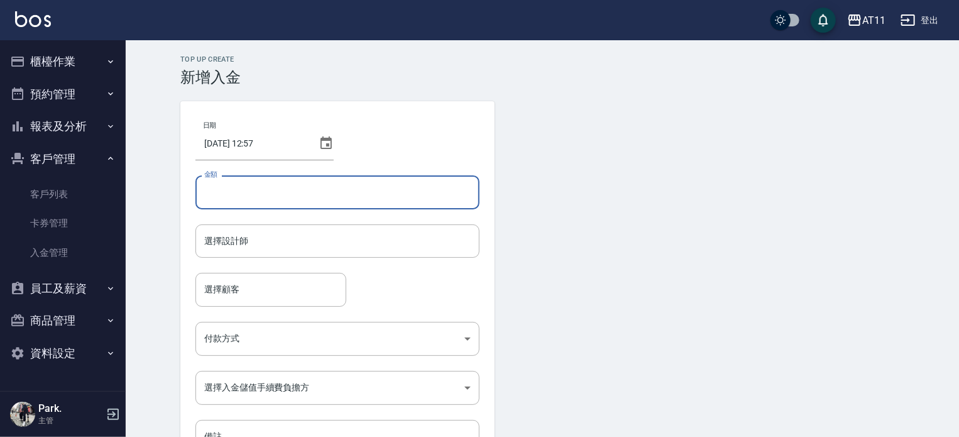
click at [227, 183] on input "金額" at bounding box center [337, 192] width 284 height 34
type input "-1199"
click at [234, 243] on input "選擇設計師" at bounding box center [337, 241] width 273 height 22
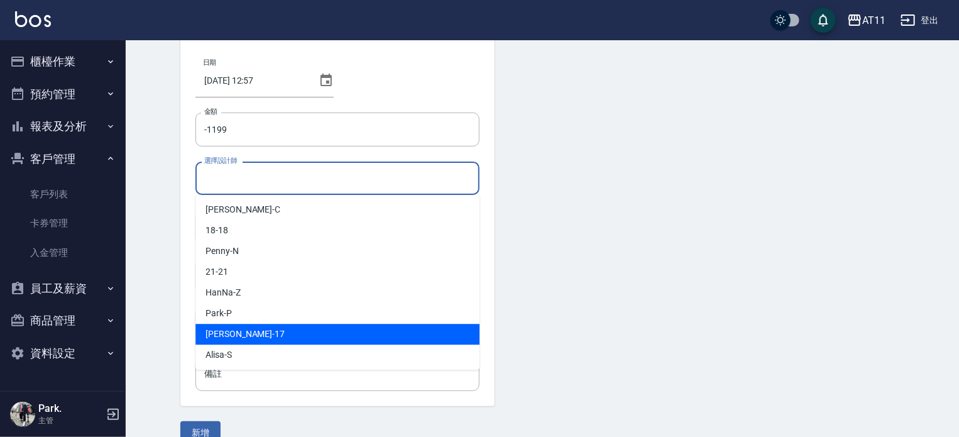
scroll to position [85, 0]
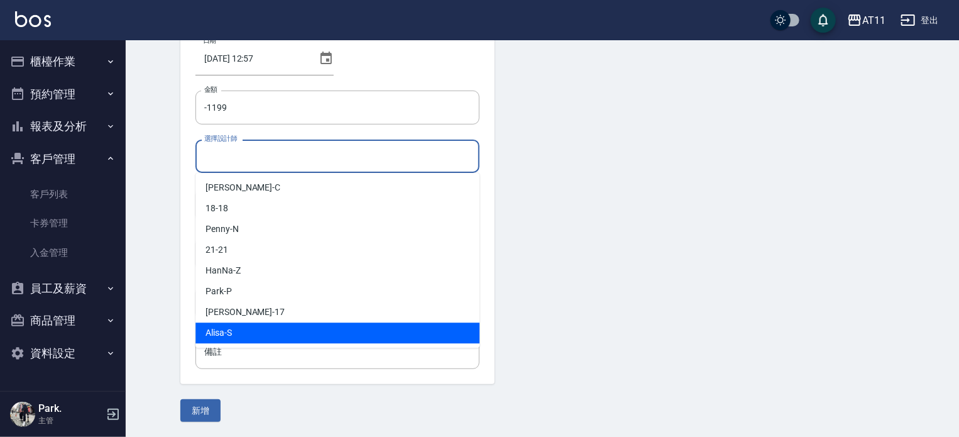
click at [231, 334] on span "Alisa -S" at bounding box center [219, 332] width 26 height 13
type input "Alisa-S"
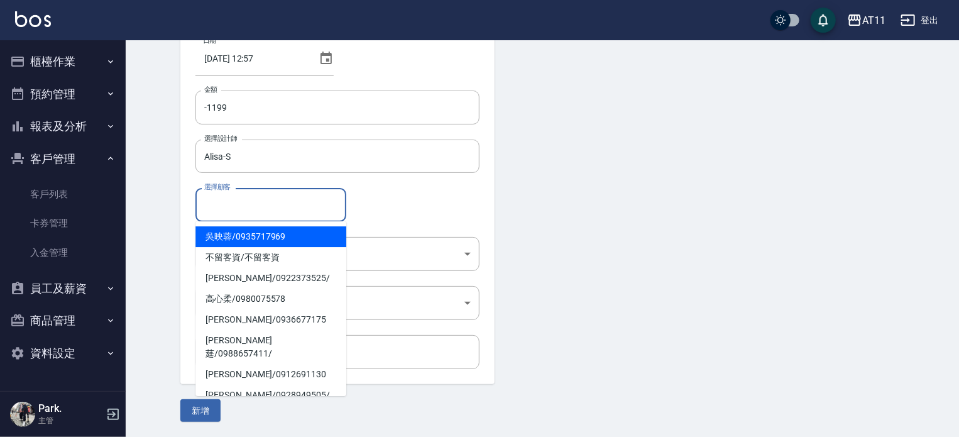
click at [253, 197] on input "選擇顧客" at bounding box center [271, 205] width 140 height 22
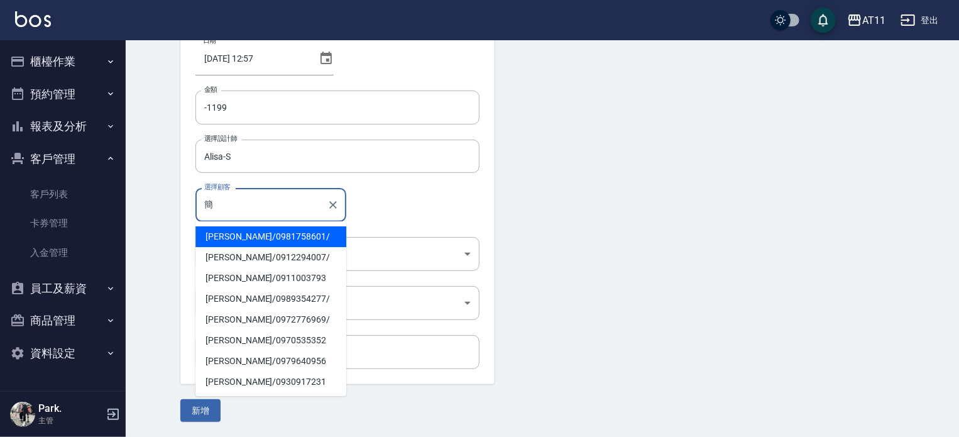
click at [261, 233] on span "簡嘉儀 / 0981758601 /" at bounding box center [270, 236] width 151 height 21
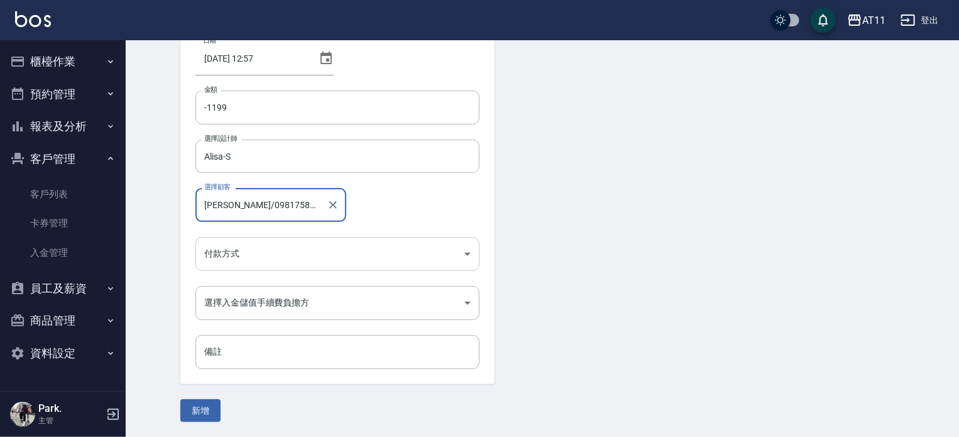
type input "簡嘉儀/0981758601/"
click at [256, 256] on body "AT11 登出 櫃檯作業 打帳單 帳單列表 現金收支登錄 材料自購登錄 每日結帳 排班表 現場電腦打卡 掃碼打卡 預約管理 預約管理 單日預約紀錄 單週預約紀…" at bounding box center [479, 176] width 959 height 522
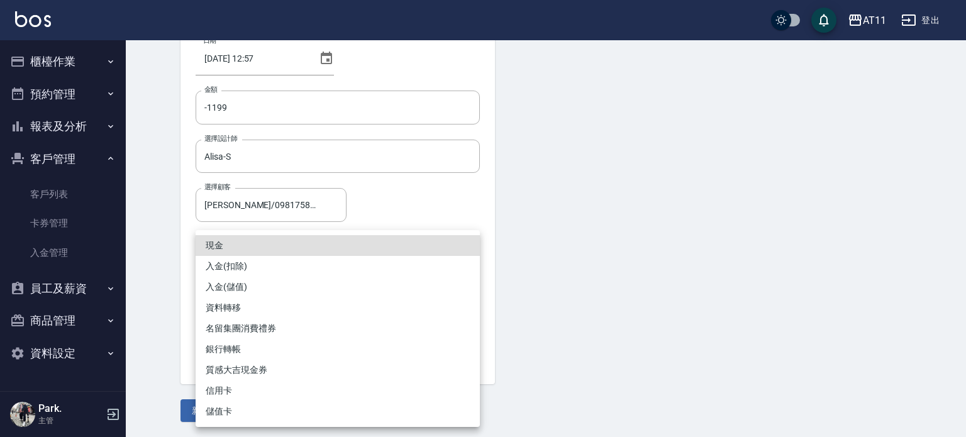
click at [248, 267] on li "入金(扣除)" at bounding box center [337, 266] width 284 height 21
type input "入金(扣除)"
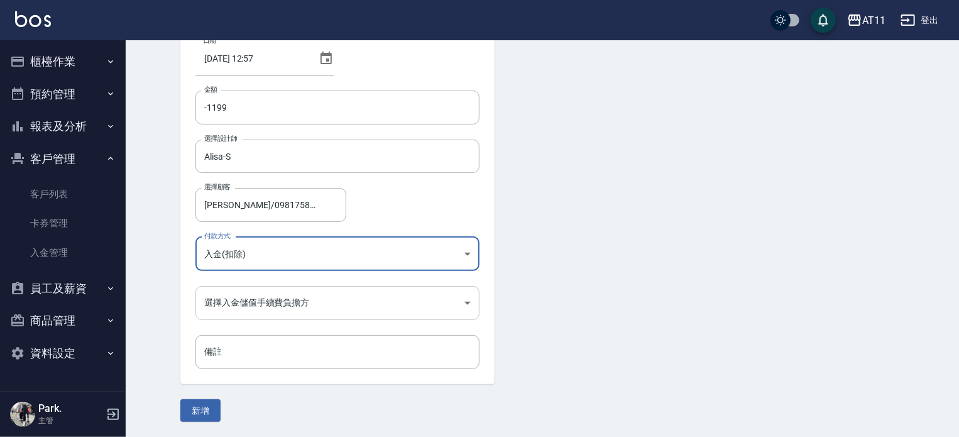
click at [249, 300] on body "AT11 登出 櫃檯作業 打帳單 帳單列表 現金收支登錄 材料自購登錄 每日結帳 排班表 現場電腦打卡 掃碼打卡 預約管理 預約管理 單日預約紀錄 單週預約紀…" at bounding box center [479, 176] width 959 height 522
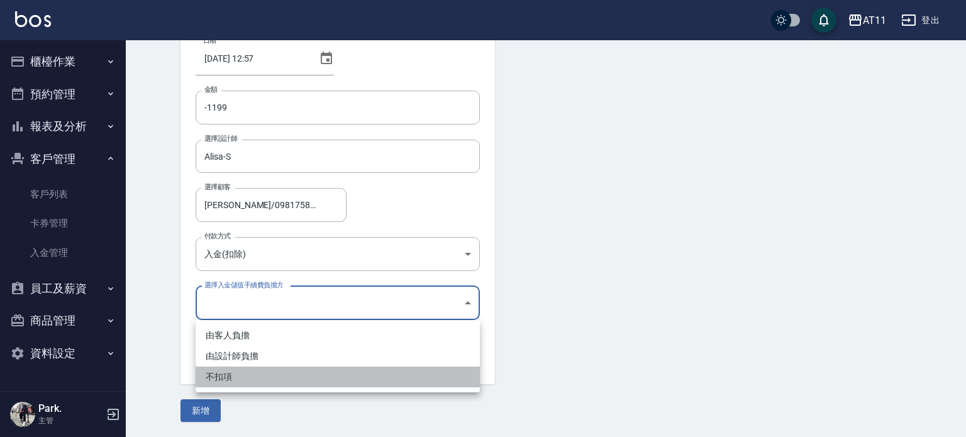
click at [236, 378] on li "不扣項" at bounding box center [337, 376] width 284 height 21
type input "WITHOUTHANDLINGFEE"
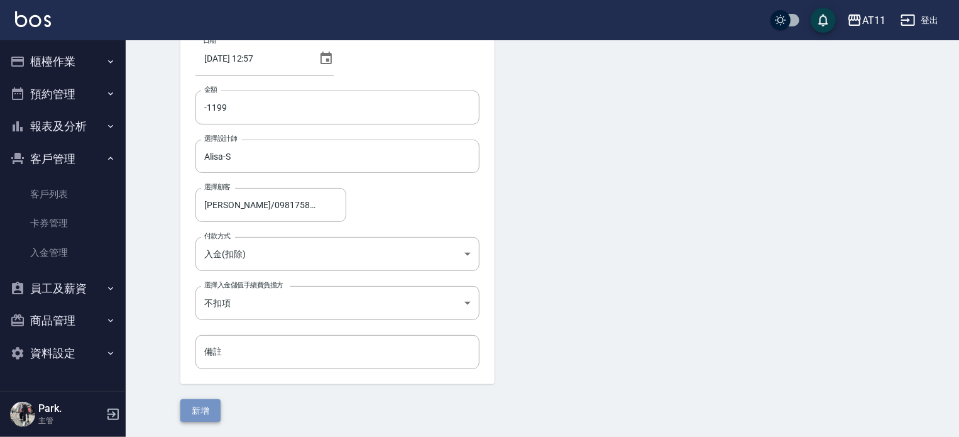
click at [194, 407] on button "新增" at bounding box center [200, 410] width 40 height 23
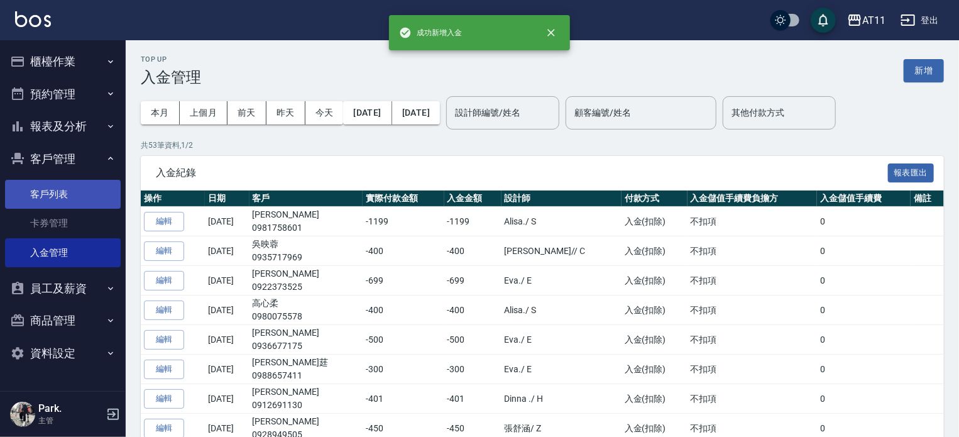
click at [54, 202] on link "客戶列表" at bounding box center [63, 194] width 116 height 29
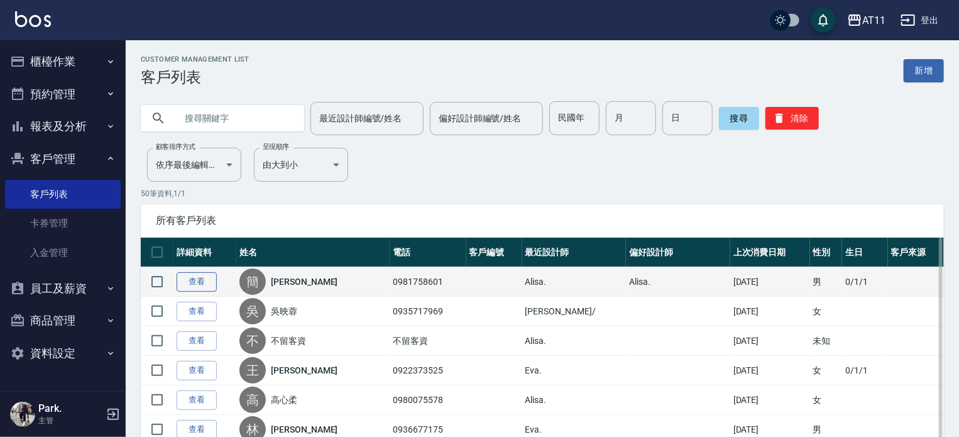
click at [196, 273] on link "查看" at bounding box center [197, 281] width 40 height 19
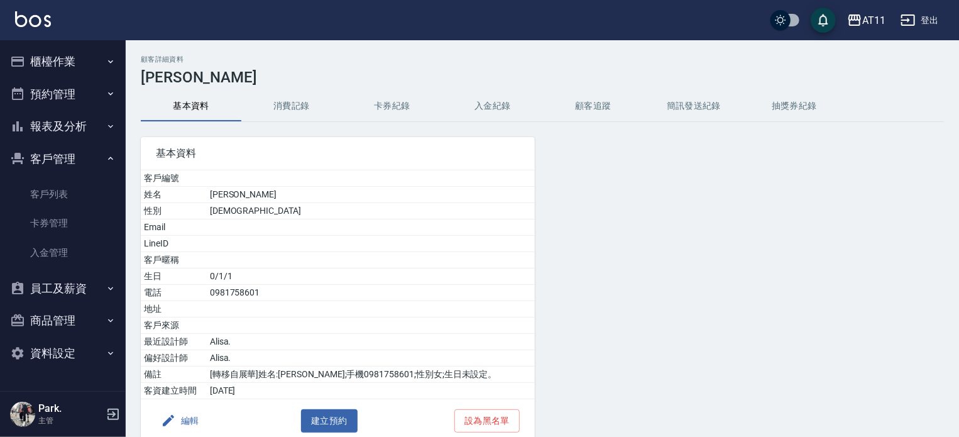
click at [490, 108] on button "入金紀錄" at bounding box center [493, 106] width 101 height 30
